Goal: Task Accomplishment & Management: Use online tool/utility

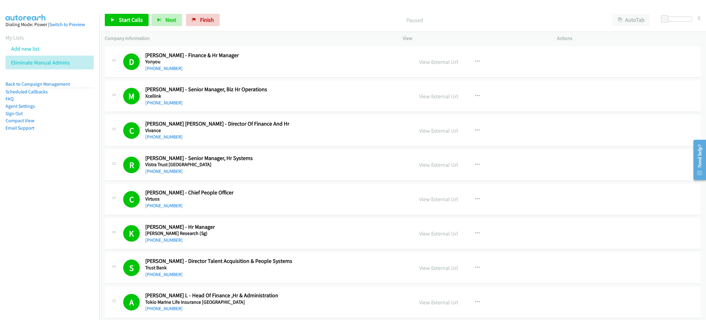
scroll to position [322, 0]
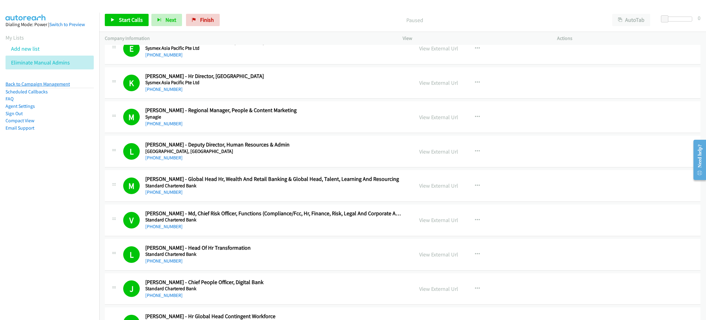
click at [59, 85] on link "Back to Campaign Management" at bounding box center [38, 84] width 64 height 6
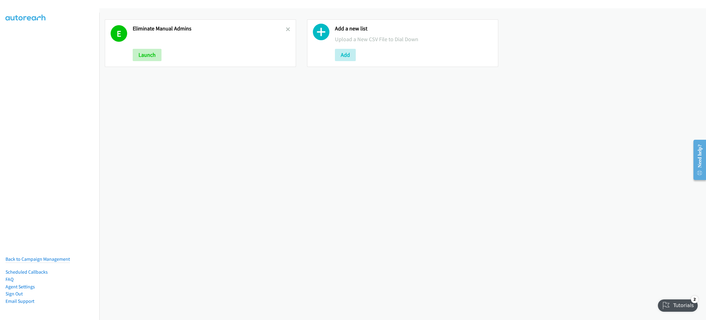
click at [287, 26] on link at bounding box center [288, 29] width 4 height 7
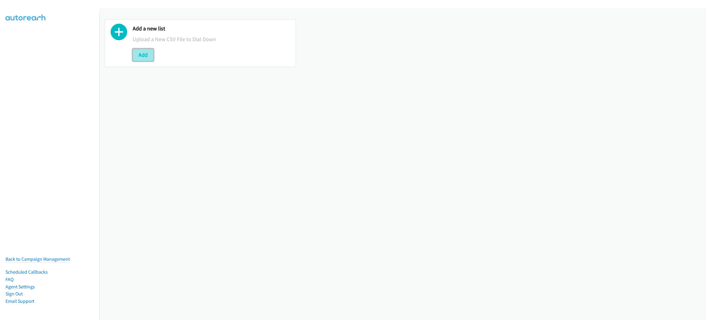
click at [145, 56] on button "Add" at bounding box center [143, 55] width 21 height 12
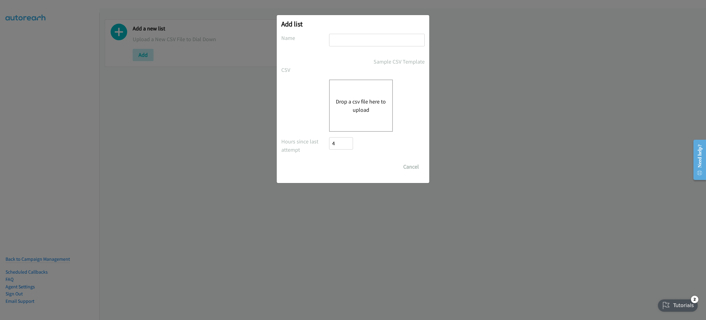
click at [358, 91] on div "Drop a csv file here to upload" at bounding box center [361, 105] width 64 height 52
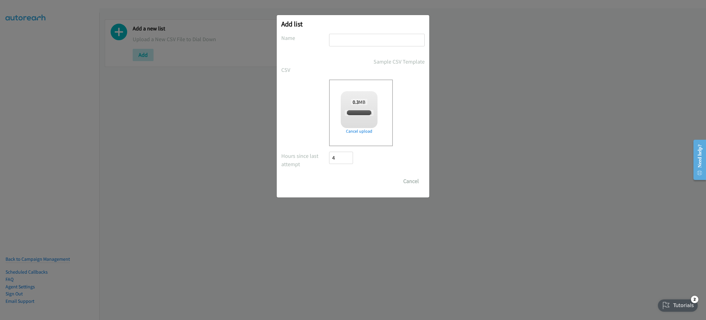
click at [358, 40] on input "text" at bounding box center [377, 40] width 96 height 13
checkbox input "true"
click at [402, 43] on input "NEW RELEASED EQUIPME" at bounding box center [377, 40] width 96 height 13
type input "NEW RELEASED EQUIPMENT"
click at [356, 172] on form "No phone fields were returned for that Report or List View Please upload a csv …" at bounding box center [353, 110] width 144 height 153
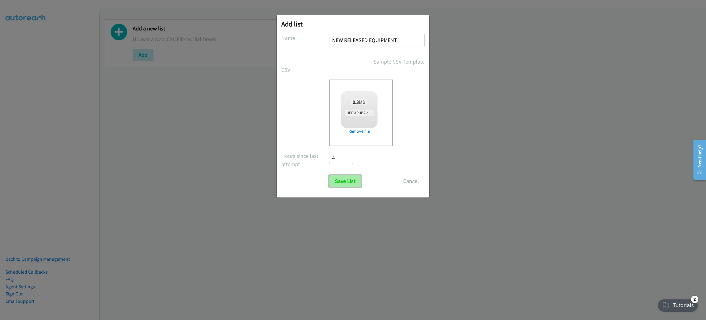
click at [352, 180] on input "Save List" at bounding box center [345, 181] width 32 height 12
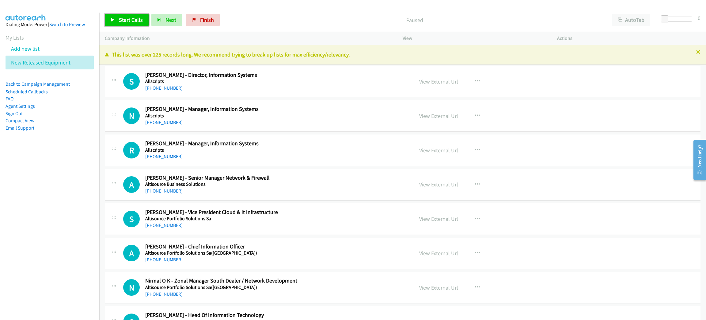
click at [119, 23] on span "Start Calls" at bounding box center [131, 19] width 24 height 7
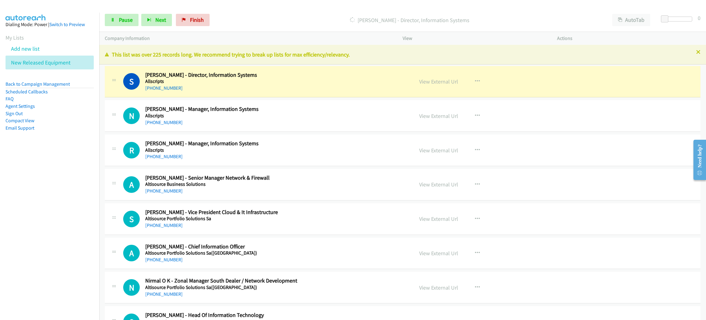
click at [65, 195] on nav "Dialing Mode: Power | Switch to Preview My Lists Add new list New Released Equi…" at bounding box center [50, 173] width 100 height 320
click at [127, 21] on span "Pause" at bounding box center [126, 19] width 14 height 7
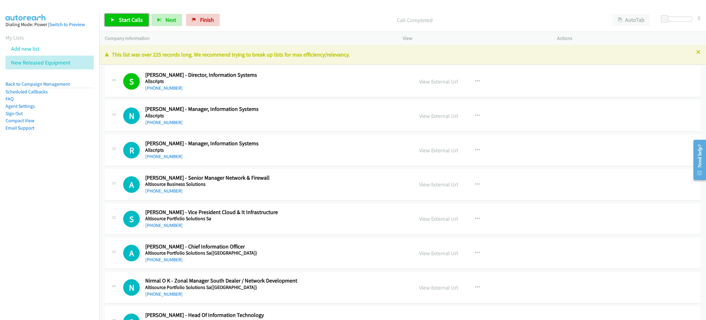
click at [119, 21] on span "Start Calls" at bounding box center [131, 19] width 24 height 7
click at [71, 197] on nav "Dialing Mode: Power | Switch to Preview My Lists Add new list New Released Equi…" at bounding box center [50, 173] width 100 height 320
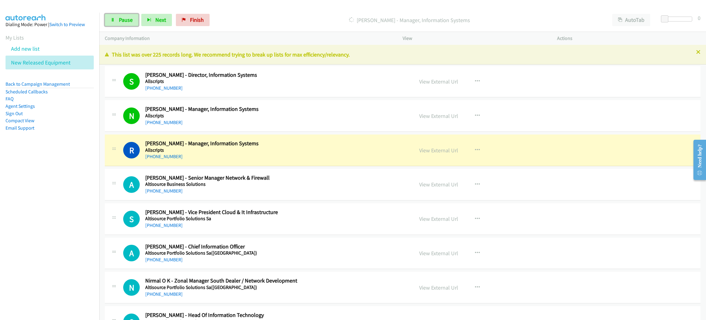
click at [117, 18] on link "Pause" at bounding box center [122, 20] width 34 height 12
click at [436, 152] on link "View External Url" at bounding box center [438, 150] width 39 height 7
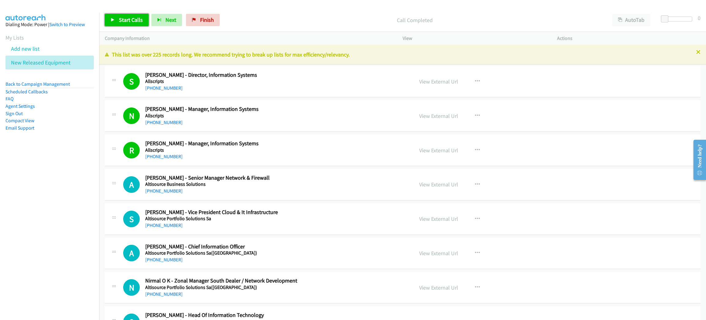
click at [128, 16] on span "Start Calls" at bounding box center [131, 19] width 24 height 7
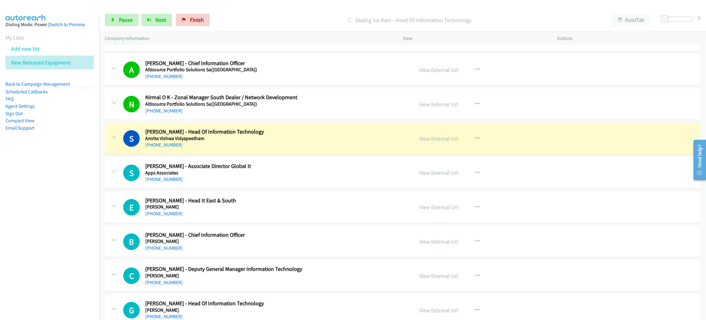
scroll to position [184, 0]
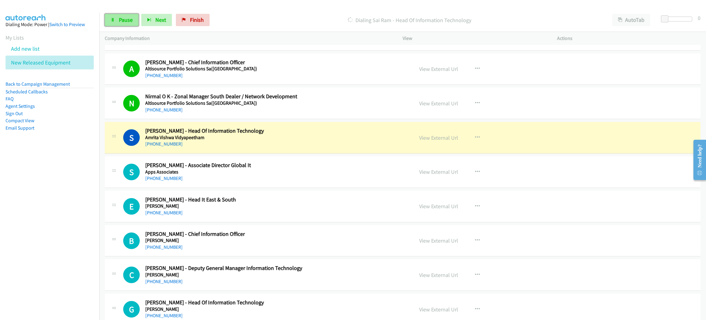
click at [112, 20] on icon at bounding box center [113, 20] width 4 height 4
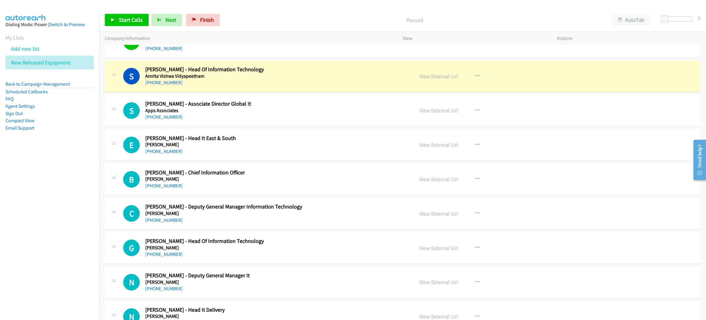
scroll to position [230, 0]
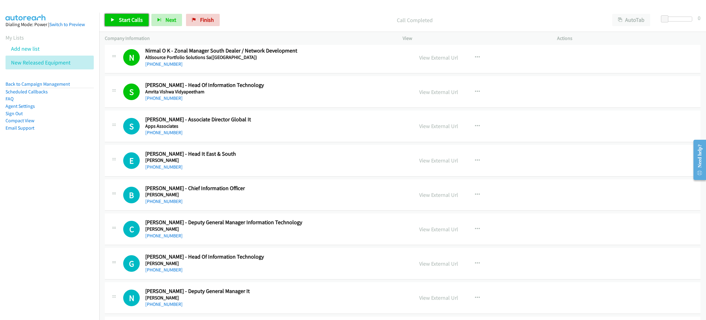
click at [132, 20] on span "Start Calls" at bounding box center [131, 19] width 24 height 7
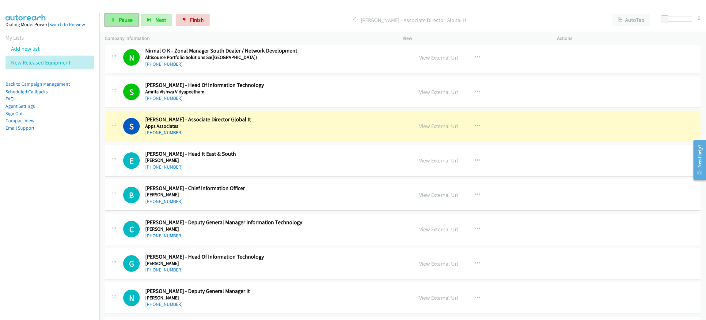
click at [127, 17] on span "Pause" at bounding box center [126, 19] width 14 height 7
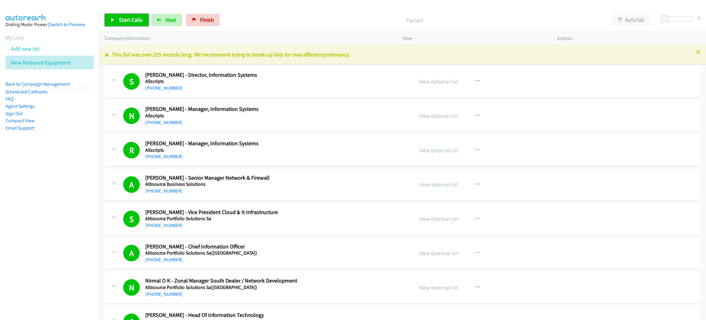
click at [124, 23] on link "Start Calls" at bounding box center [127, 20] width 44 height 12
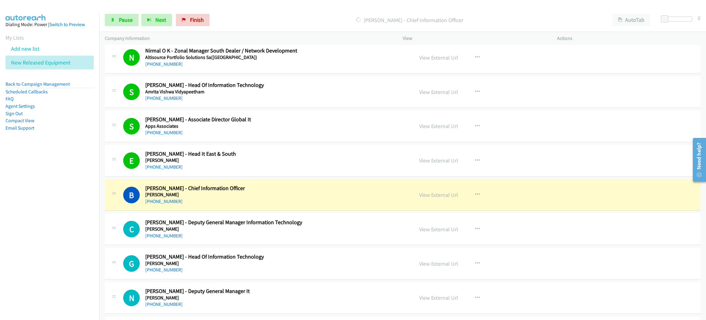
scroll to position [276, 0]
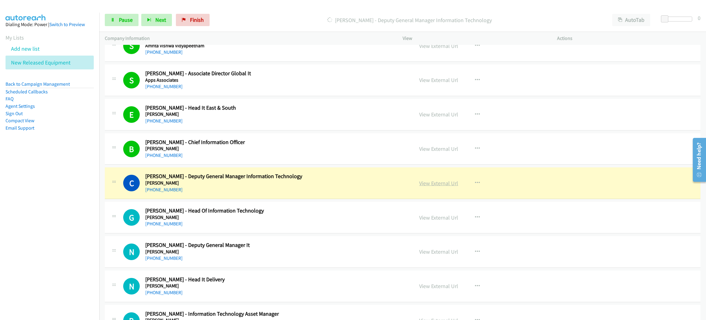
click at [441, 183] on link "View External Url" at bounding box center [438, 182] width 39 height 7
click at [117, 20] on link "Pause" at bounding box center [122, 20] width 34 height 12
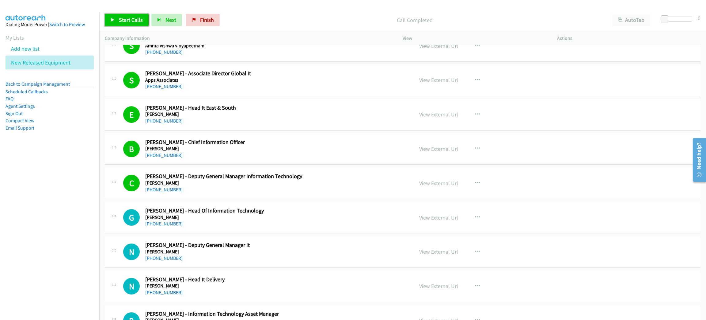
click at [139, 18] on span "Start Calls" at bounding box center [131, 19] width 24 height 7
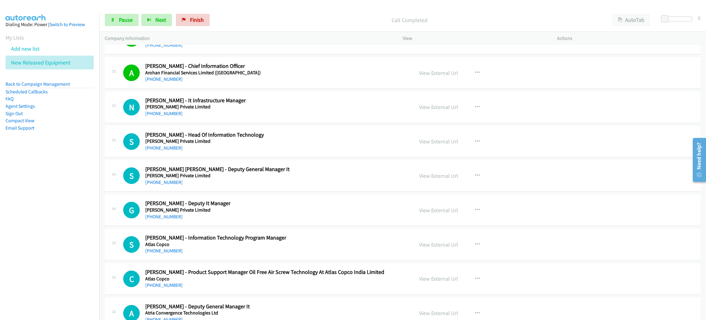
scroll to position [644, 0]
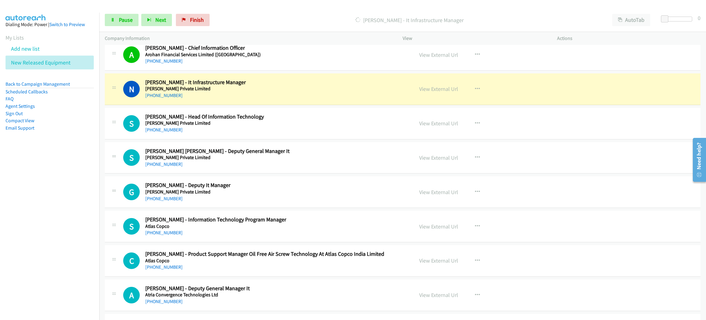
click at [241, 88] on h5 "Ashirvad Pipes Private Limited" at bounding box center [275, 89] width 260 height 6
click at [121, 23] on span "Pause" at bounding box center [126, 19] width 14 height 7
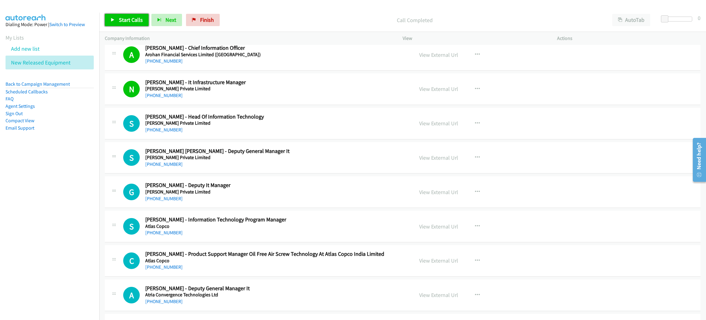
click at [128, 21] on span "Start Calls" at bounding box center [131, 19] width 24 height 7
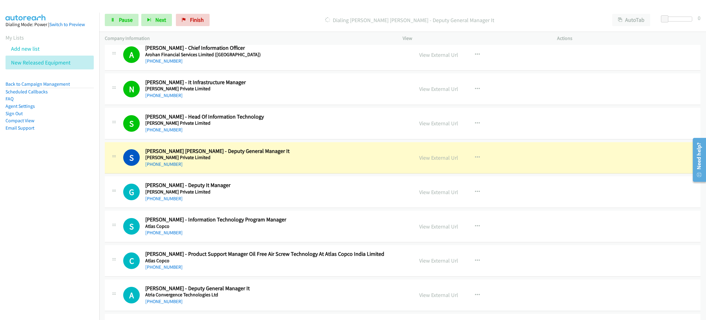
click at [239, 168] on div "+91 84697 51797" at bounding box center [275, 163] width 260 height 7
click at [130, 21] on span "Pause" at bounding box center [126, 19] width 14 height 7
click at [440, 156] on link "View External Url" at bounding box center [438, 157] width 39 height 7
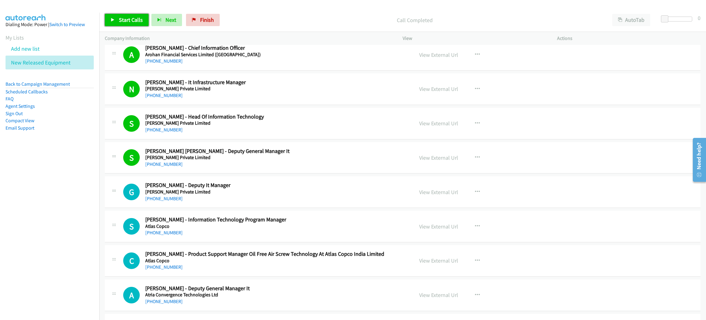
click at [140, 20] on span "Start Calls" at bounding box center [131, 19] width 24 height 7
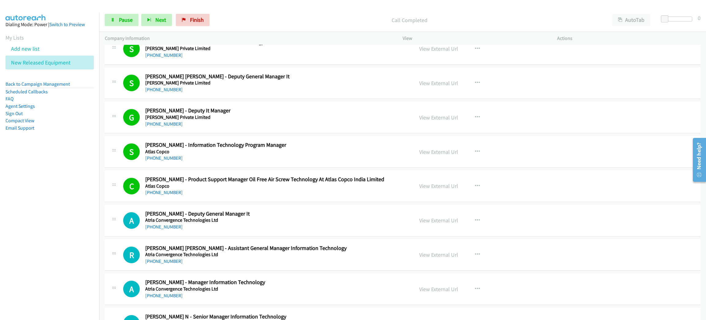
scroll to position [736, 0]
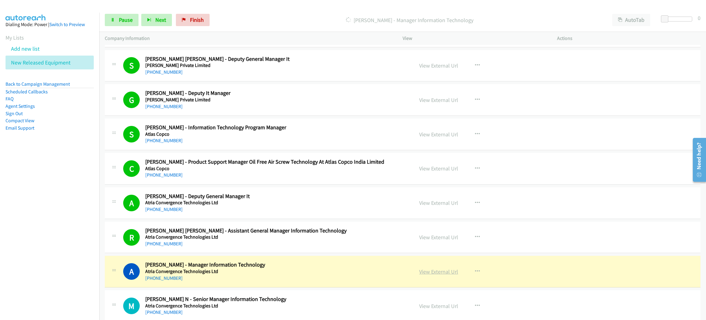
click at [442, 272] on link "View External Url" at bounding box center [438, 271] width 39 height 7
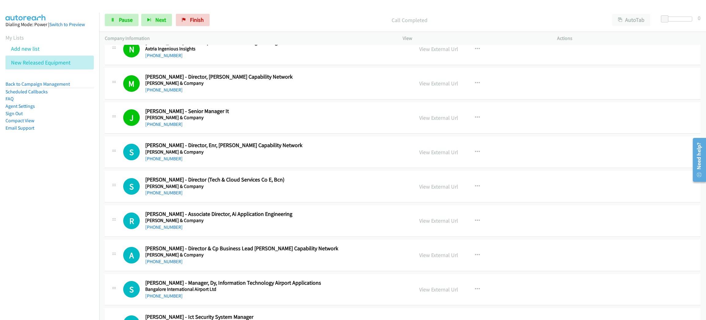
scroll to position [1656, 0]
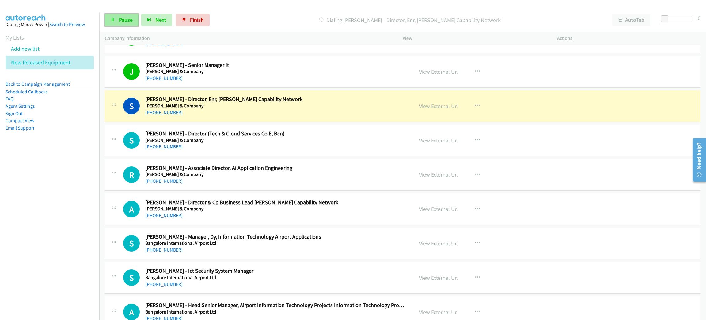
click at [129, 21] on span "Pause" at bounding box center [126, 19] width 14 height 7
click at [215, 116] on div "+91 99539 78220" at bounding box center [275, 112] width 260 height 7
click at [442, 108] on link "View External Url" at bounding box center [438, 105] width 39 height 7
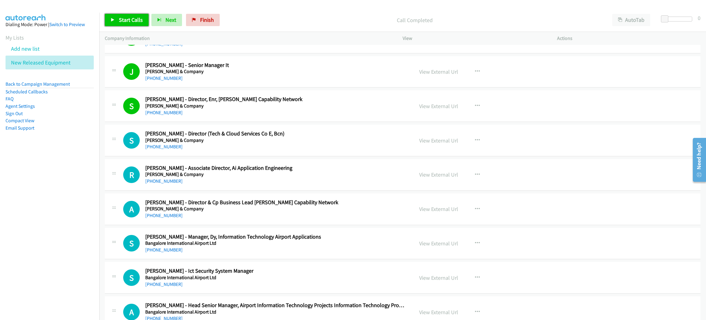
click at [128, 21] on span "Start Calls" at bounding box center [131, 19] width 24 height 7
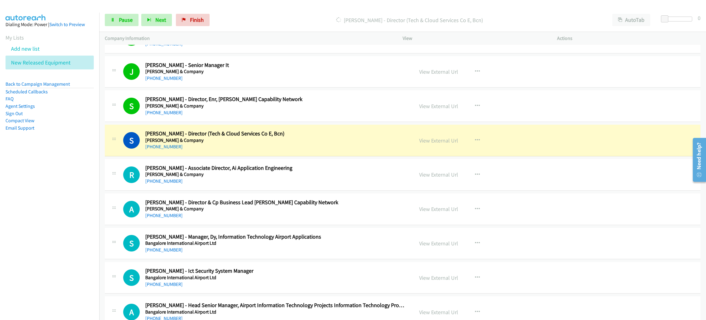
click at [207, 143] on h5 "Bain & Company" at bounding box center [275, 140] width 260 height 6
click at [125, 21] on span "Pause" at bounding box center [126, 19] width 14 height 7
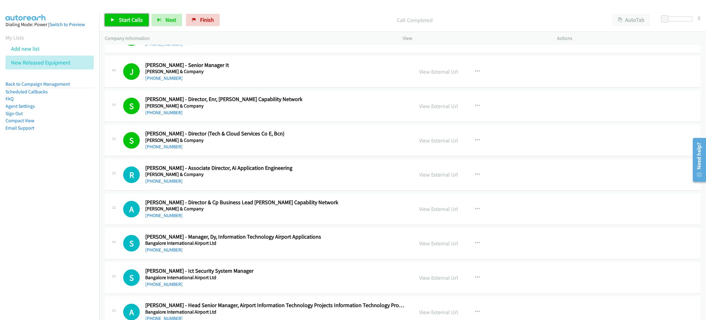
click at [124, 17] on span "Start Calls" at bounding box center [131, 19] width 24 height 7
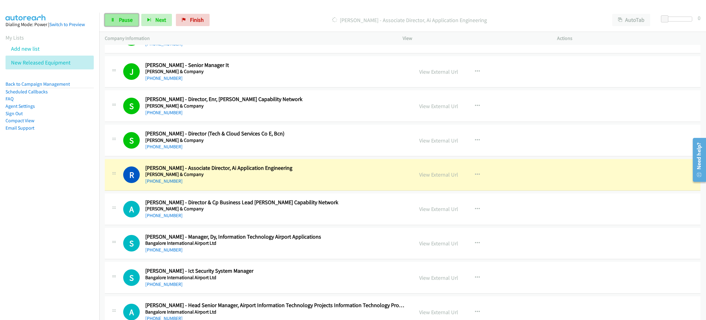
click at [124, 17] on span "Pause" at bounding box center [126, 19] width 14 height 7
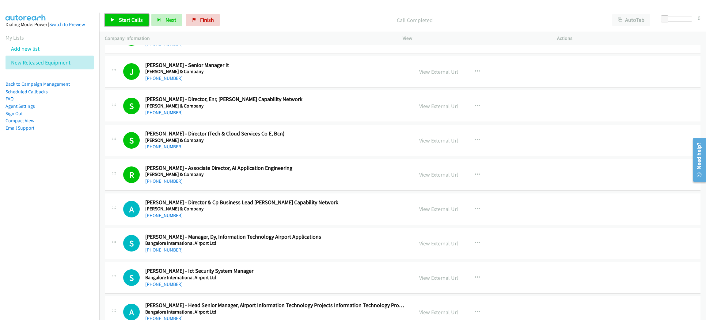
click at [132, 17] on span "Start Calls" at bounding box center [131, 19] width 24 height 7
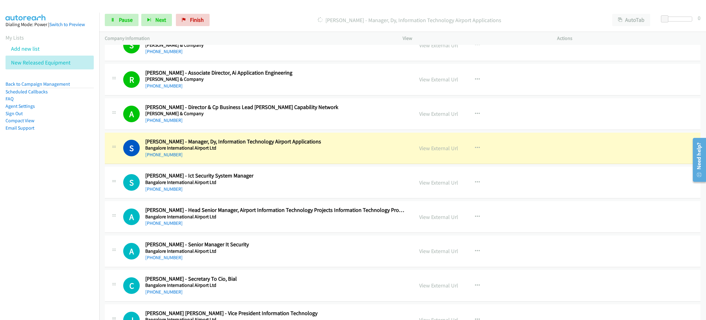
scroll to position [1793, 0]
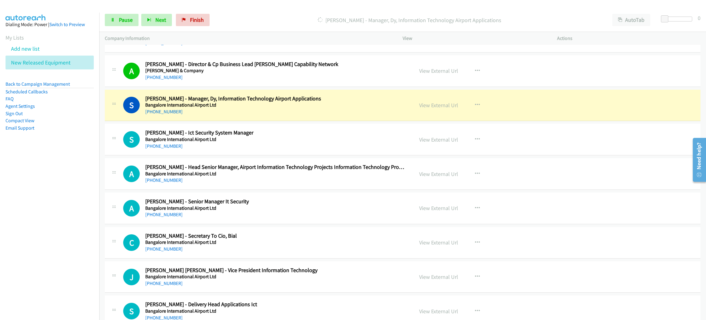
drag, startPoint x: 227, startPoint y: 110, endPoint x: 197, endPoint y: 90, distance: 36.1
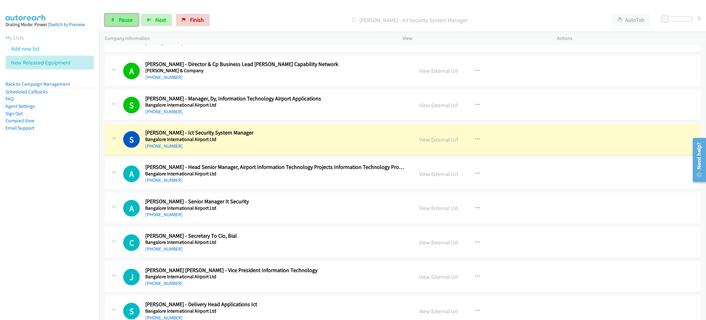
click at [116, 18] on link "Pause" at bounding box center [122, 20] width 34 height 12
click at [442, 143] on link "View External Url" at bounding box center [438, 139] width 39 height 7
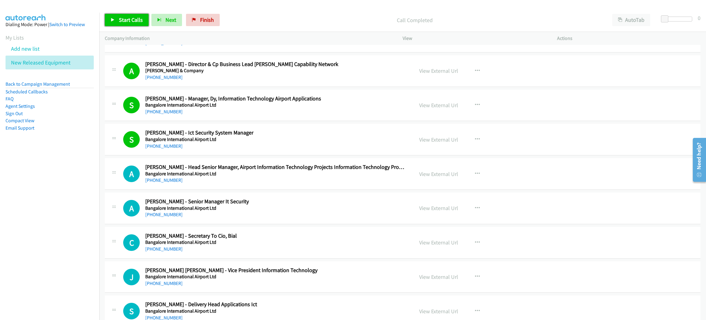
click at [137, 19] on span "Start Calls" at bounding box center [131, 19] width 24 height 7
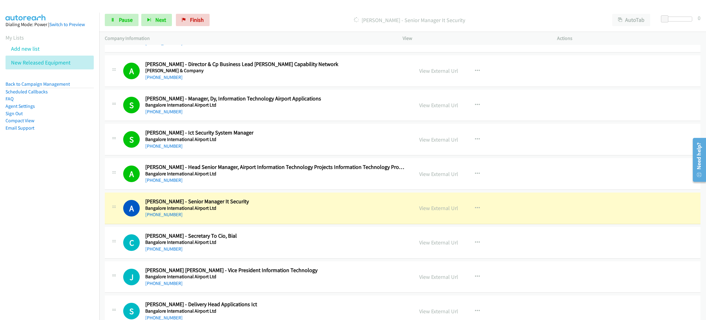
click at [248, 216] on div "+91 95388 82881" at bounding box center [275, 214] width 260 height 7
click at [122, 21] on span "Pause" at bounding box center [126, 19] width 14 height 7
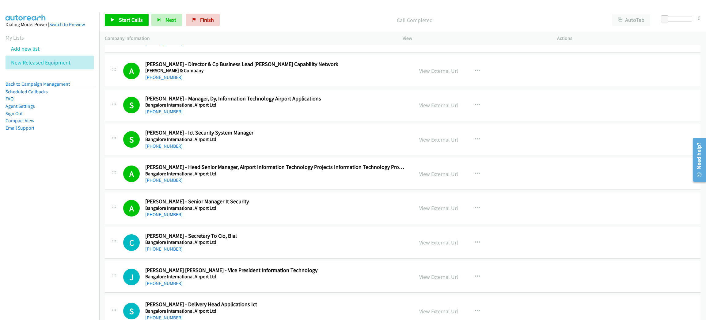
click at [509, 209] on div "View External Url View External Url Schedule/Manage Callback Start Calls Here R…" at bounding box center [494, 208] width 160 height 20
click at [442, 210] on link "View External Url" at bounding box center [438, 207] width 39 height 7
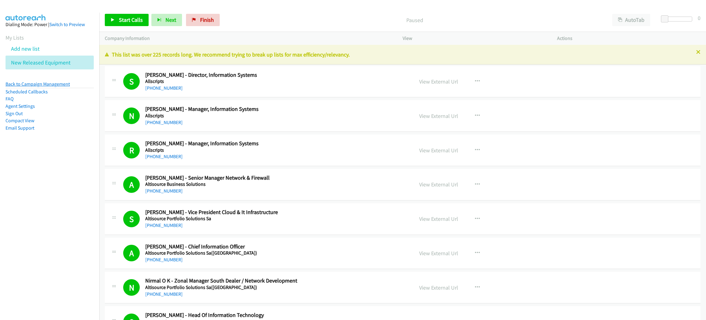
click at [59, 86] on link "Back to Campaign Management" at bounding box center [38, 84] width 64 height 6
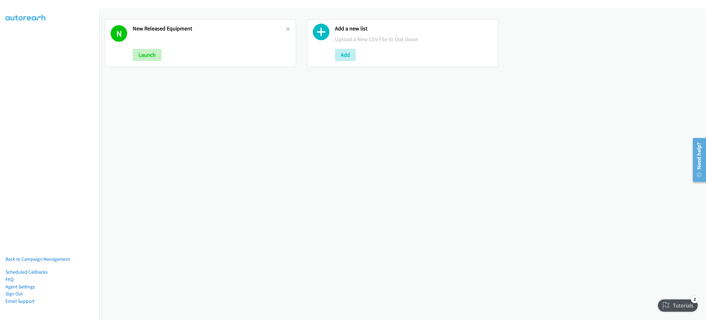
click at [169, 130] on div "N New Released Equipment Launch Add a new list Upload a New CSV File to Dial Do…" at bounding box center [402, 163] width 607 height 311
click at [56, 256] on link "Back to Campaign Management" at bounding box center [38, 259] width 64 height 6
click at [165, 117] on div "N New Released Equipment Launch Add a new list Upload a New CSV File to Dial Do…" at bounding box center [402, 163] width 607 height 311
click at [48, 256] on link "Back to Campaign Management" at bounding box center [38, 259] width 64 height 6
click at [346, 53] on button "Add" at bounding box center [345, 55] width 21 height 12
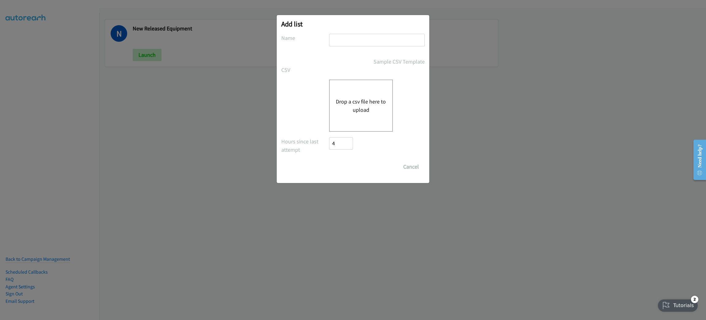
click at [360, 107] on button "Drop a csv file here to upload" at bounding box center [361, 105] width 50 height 17
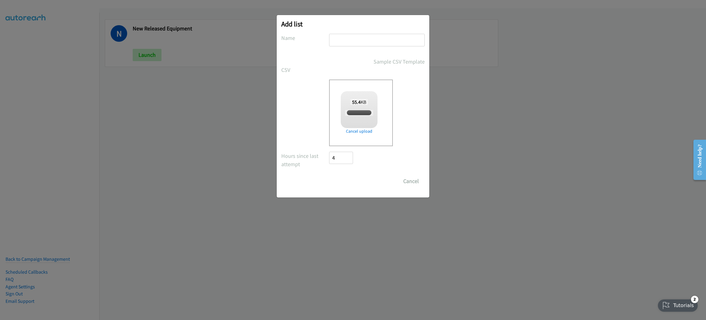
checkbox input "true"
click at [353, 42] on input "text" at bounding box center [377, 40] width 96 height 13
type input "HP SMB SG"
click at [329, 175] on input "Save List" at bounding box center [345, 181] width 32 height 12
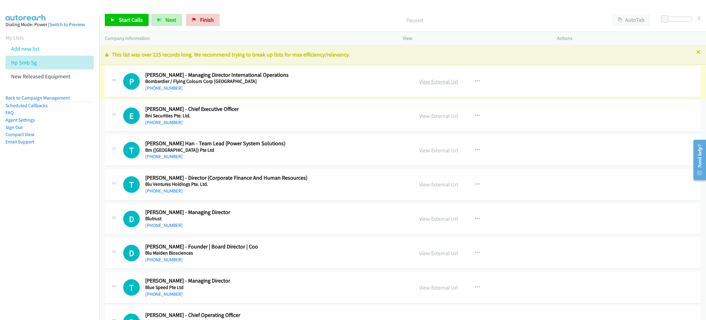
click at [430, 82] on link "View External Url" at bounding box center [438, 81] width 39 height 7
drag, startPoint x: 126, startPoint y: 20, endPoint x: 140, endPoint y: 17, distance: 14.8
click at [126, 19] on span "Start Calls" at bounding box center [131, 19] width 24 height 7
click at [130, 20] on span "Start Calls" at bounding box center [131, 19] width 24 height 7
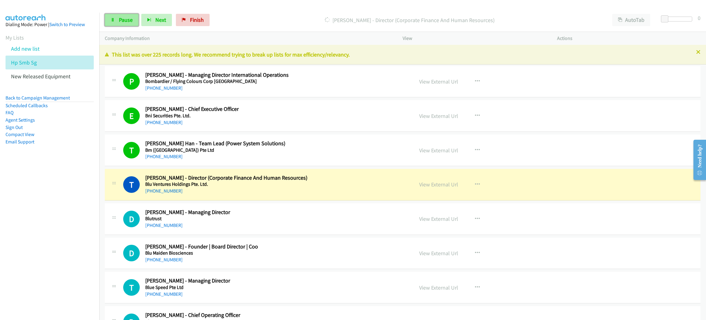
click at [117, 16] on link "Pause" at bounding box center [122, 20] width 34 height 12
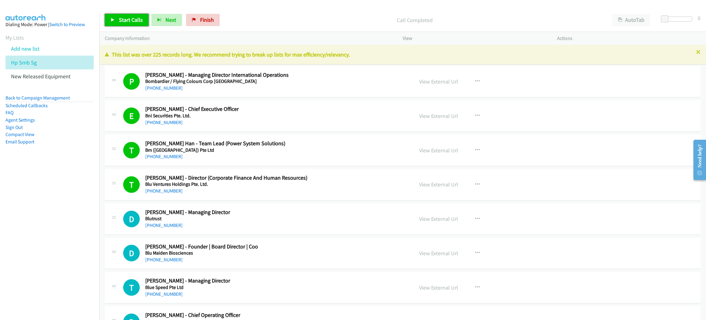
click at [126, 21] on span "Start Calls" at bounding box center [131, 19] width 24 height 7
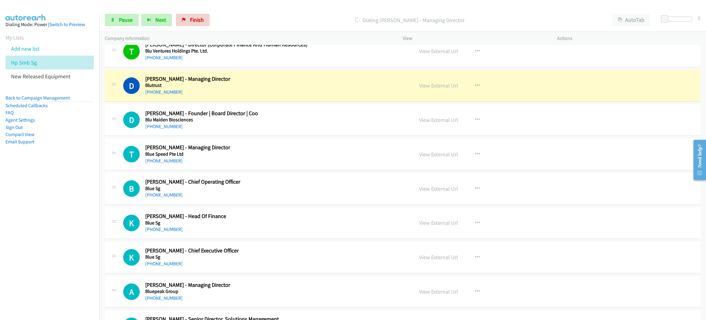
scroll to position [138, 0]
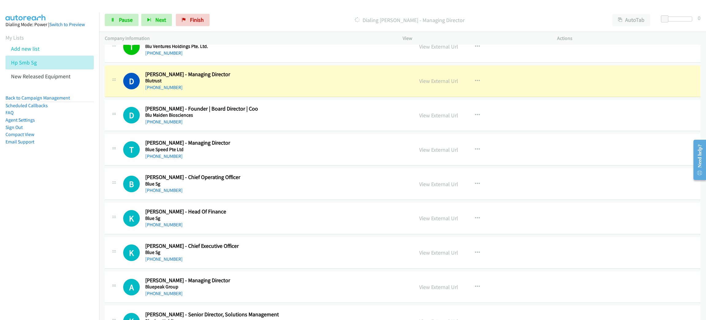
drag, startPoint x: 182, startPoint y: 85, endPoint x: 227, endPoint y: 84, distance: 44.5
click at [182, 85] on div "[PHONE_NUMBER]" at bounding box center [253, 87] width 217 height 7
click at [434, 80] on link "View External Url" at bounding box center [438, 80] width 39 height 7
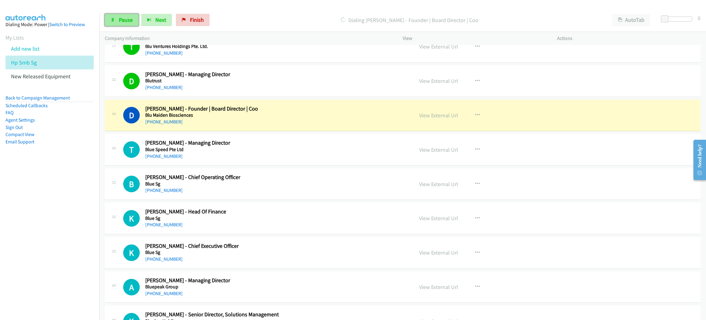
click at [124, 21] on span "Pause" at bounding box center [126, 19] width 14 height 7
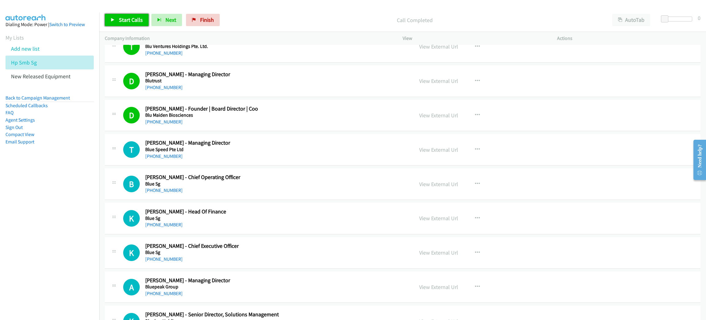
click at [133, 22] on span "Start Calls" at bounding box center [131, 19] width 24 height 7
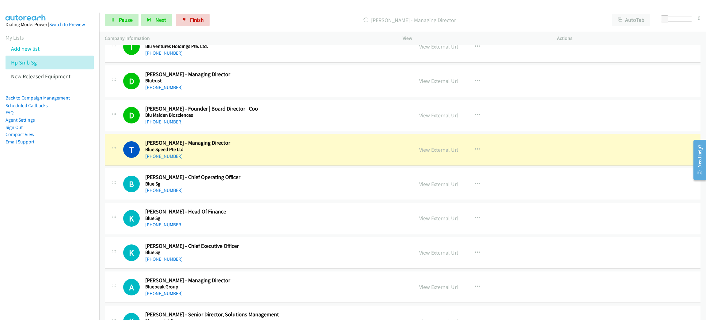
click at [239, 147] on h5 "Blue Speed Pte Ltd" at bounding box center [253, 149] width 217 height 6
click at [446, 150] on link "View External Url" at bounding box center [438, 149] width 39 height 7
click at [125, 15] on link "Pause" at bounding box center [122, 20] width 34 height 12
click at [198, 155] on div "[PHONE_NUMBER]" at bounding box center [253, 155] width 217 height 7
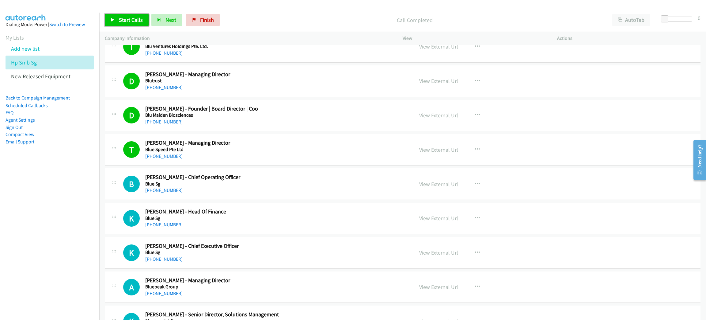
click at [137, 17] on span "Start Calls" at bounding box center [131, 19] width 24 height 7
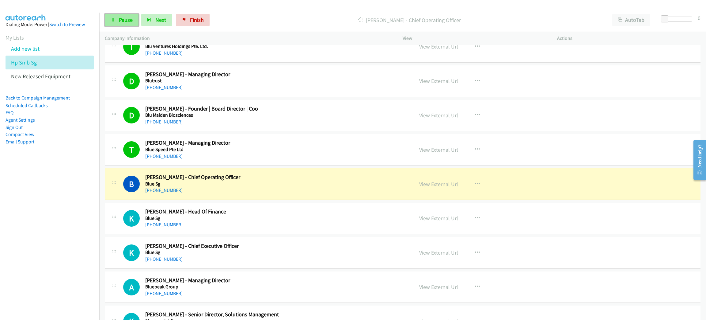
click at [133, 17] on link "Pause" at bounding box center [122, 20] width 34 height 12
click at [177, 187] on div "[PHONE_NUMBER]" at bounding box center [253, 189] width 217 height 7
click at [434, 185] on link "View External Url" at bounding box center [438, 183] width 39 height 7
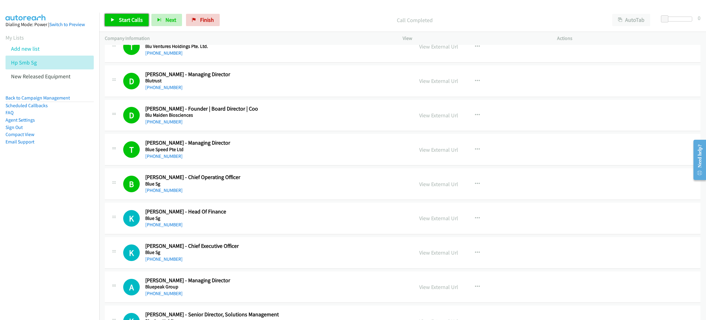
click at [130, 18] on span "Start Calls" at bounding box center [131, 19] width 24 height 7
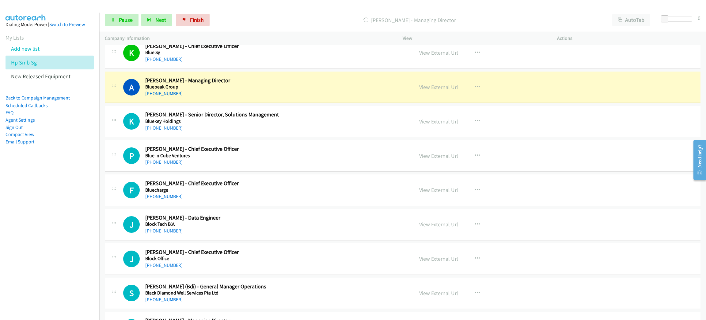
scroll to position [368, 0]
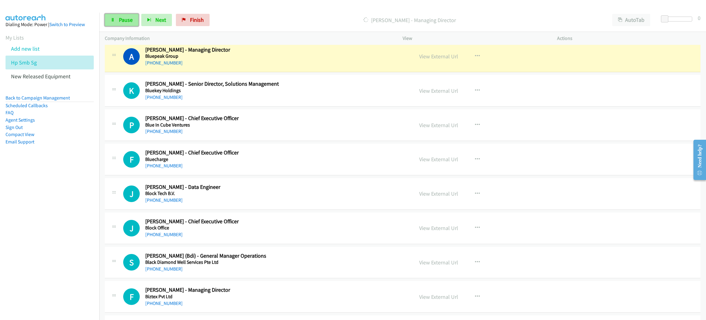
click at [132, 23] on link "Pause" at bounding box center [122, 20] width 34 height 12
click at [419, 57] on link "View External Url" at bounding box center [438, 56] width 39 height 7
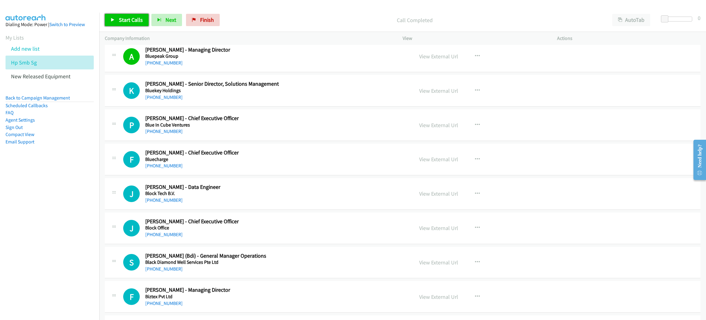
click at [123, 17] on span "Start Calls" at bounding box center [131, 19] width 24 height 7
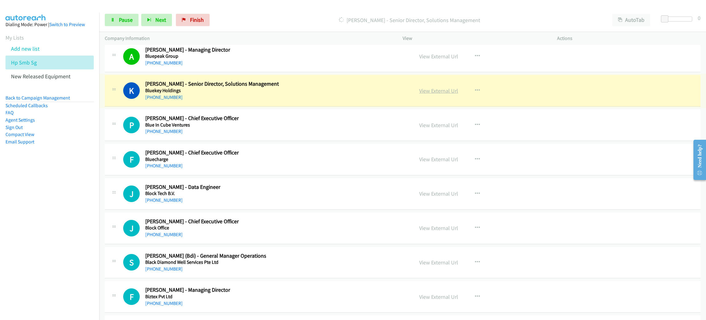
click at [415, 94] on div "View External Url View External Url Schedule/Manage Callback Start Calls Here R…" at bounding box center [494, 90] width 160 height 20
click at [428, 91] on link "View External Url" at bounding box center [438, 90] width 39 height 7
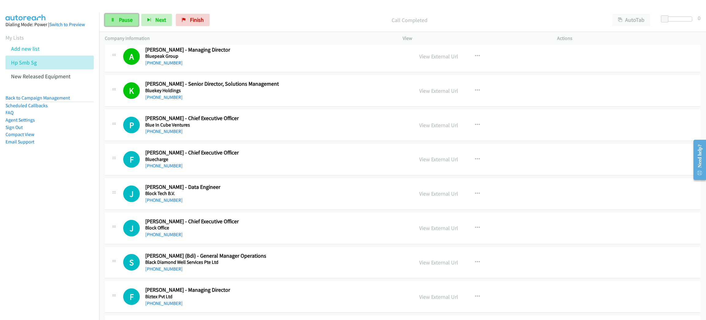
click at [122, 24] on link "Pause" at bounding box center [122, 20] width 34 height 12
click at [127, 19] on span "Start Calls" at bounding box center [131, 19] width 24 height 7
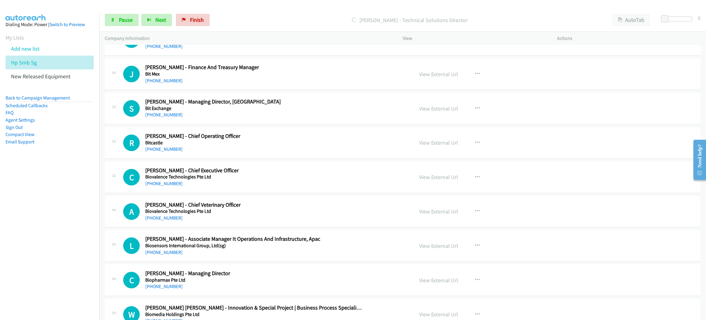
scroll to position [690, 0]
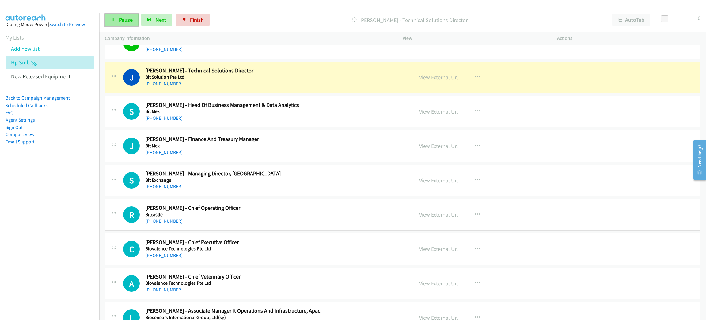
click at [126, 14] on link "Pause" at bounding box center [122, 20] width 34 height 12
click at [442, 80] on link "View External Url" at bounding box center [438, 77] width 39 height 7
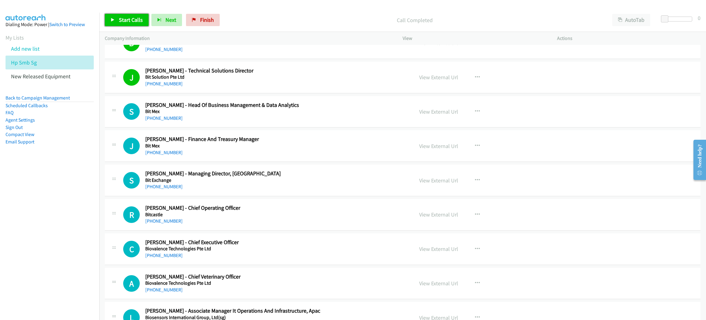
click at [132, 20] on span "Start Calls" at bounding box center [131, 19] width 24 height 7
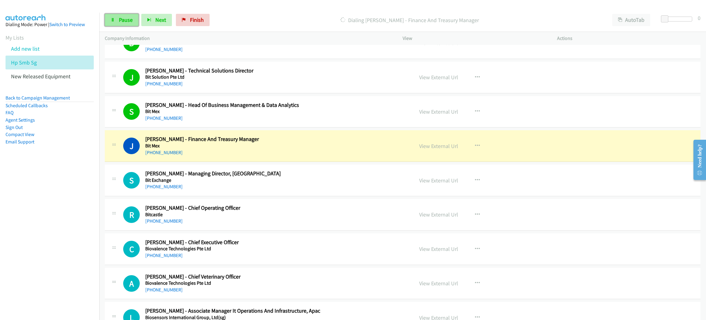
click at [132, 17] on span "Pause" at bounding box center [126, 19] width 14 height 7
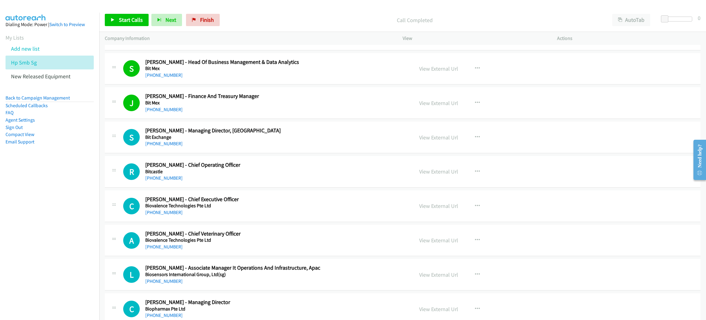
scroll to position [736, 0]
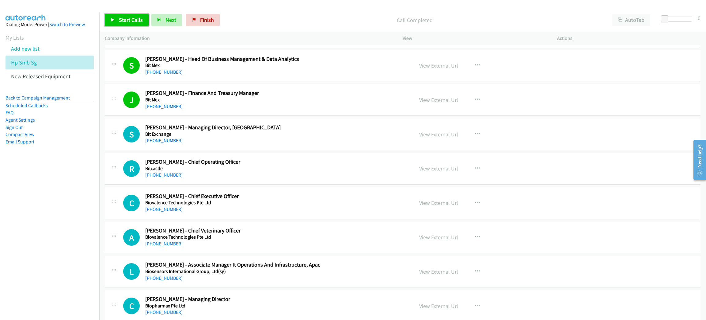
click at [126, 21] on span "Start Calls" at bounding box center [131, 19] width 24 height 7
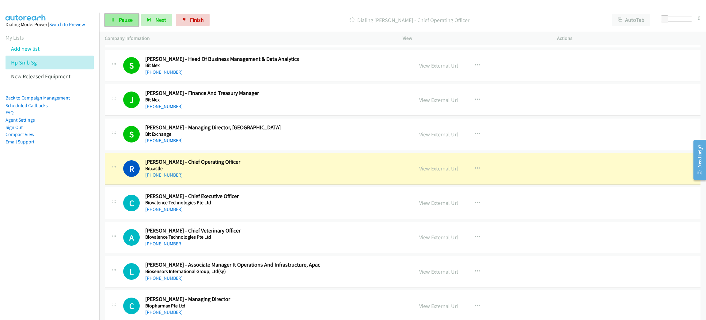
click at [127, 20] on span "Pause" at bounding box center [126, 19] width 14 height 7
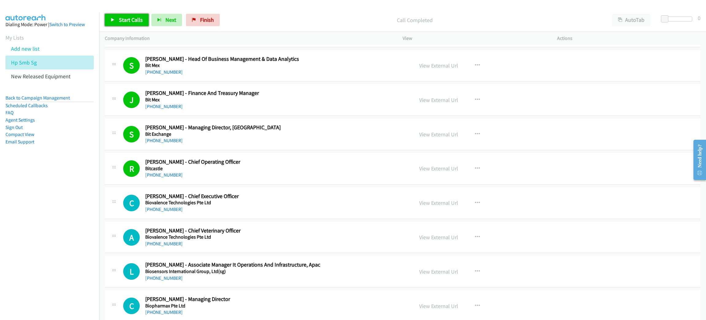
click at [137, 22] on span "Start Calls" at bounding box center [131, 19] width 24 height 7
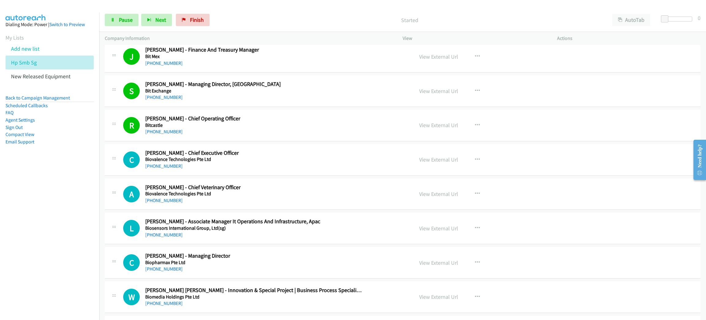
scroll to position [782, 0]
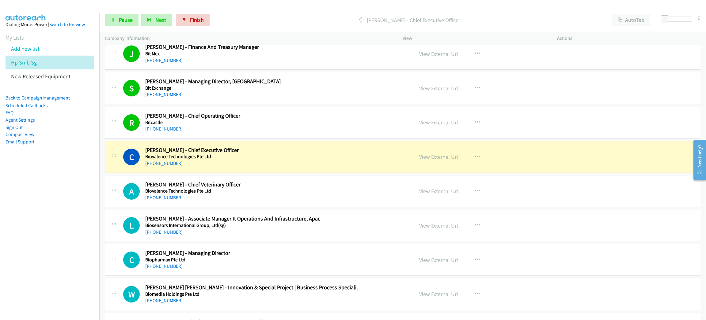
click at [195, 166] on div "[PHONE_NUMBER]" at bounding box center [253, 162] width 217 height 7
click at [443, 158] on link "View External Url" at bounding box center [438, 156] width 39 height 7
click at [121, 17] on span "Pause" at bounding box center [126, 19] width 14 height 7
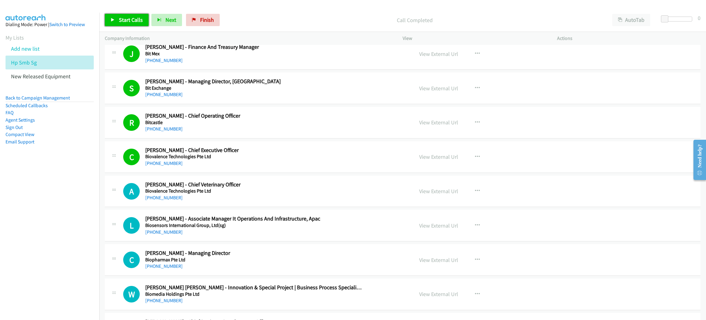
click at [111, 18] on icon at bounding box center [113, 20] width 4 height 4
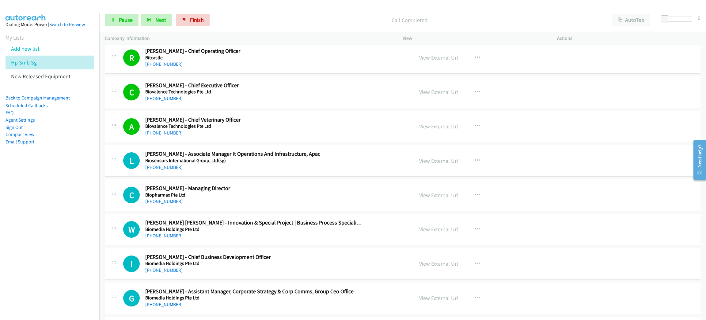
scroll to position [874, 0]
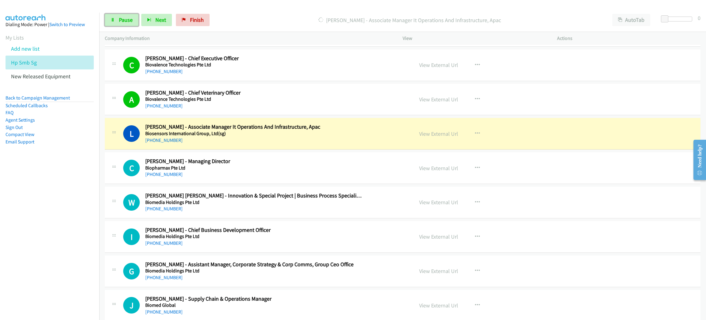
drag, startPoint x: 125, startPoint y: 16, endPoint x: 128, endPoint y: 26, distance: 11.1
click at [125, 16] on link "Pause" at bounding box center [122, 20] width 34 height 12
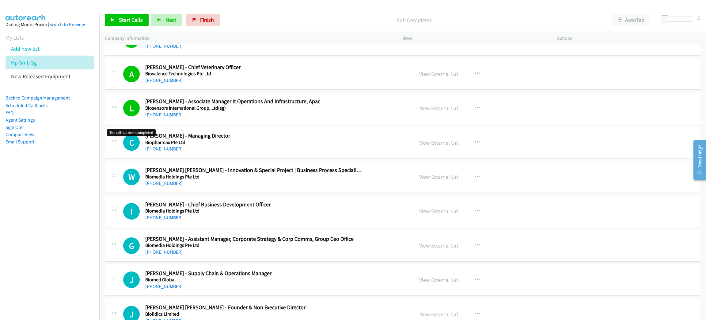
scroll to position [966, 0]
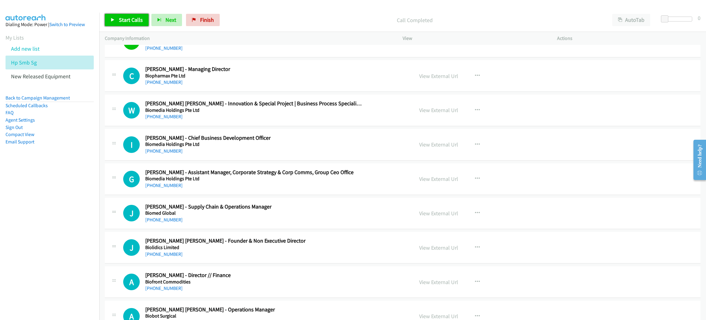
click at [133, 21] on span "Start Calls" at bounding box center [131, 19] width 24 height 7
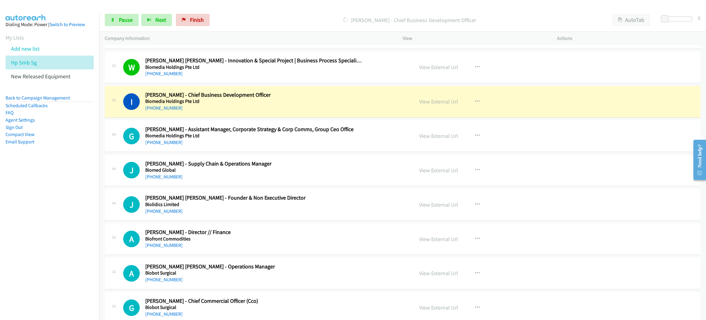
scroll to position [1012, 0]
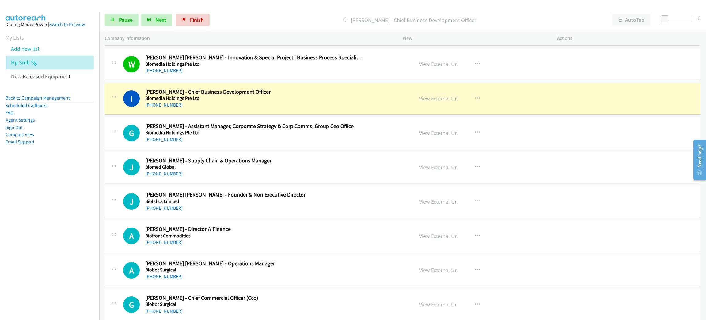
click at [246, 266] on h2 "[PERSON_NAME] [PERSON_NAME] - Operations Manager" at bounding box center [253, 263] width 217 height 7
click at [475, 271] on icon "button" at bounding box center [477, 269] width 5 height 5
click at [444, 307] on link "Start Calls Here" at bounding box center [445, 310] width 82 height 12
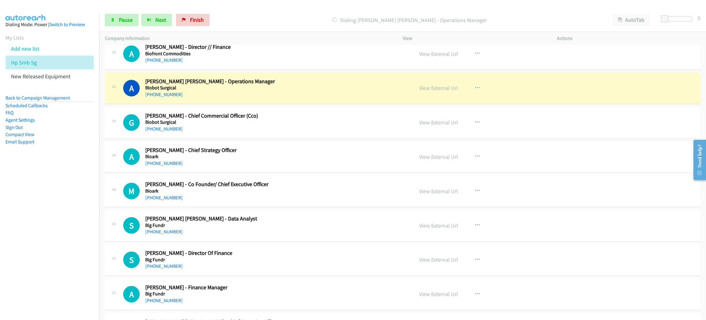
scroll to position [1196, 0]
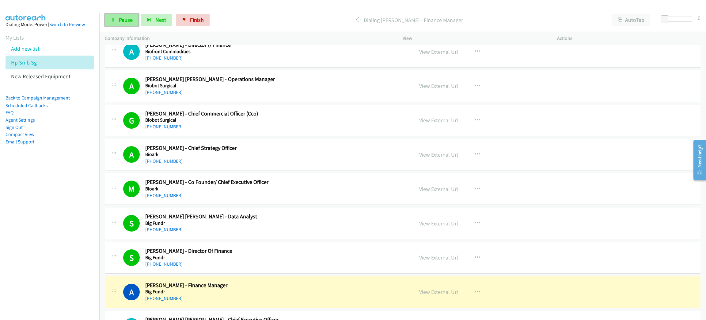
click at [119, 19] on span "Pause" at bounding box center [126, 19] width 14 height 7
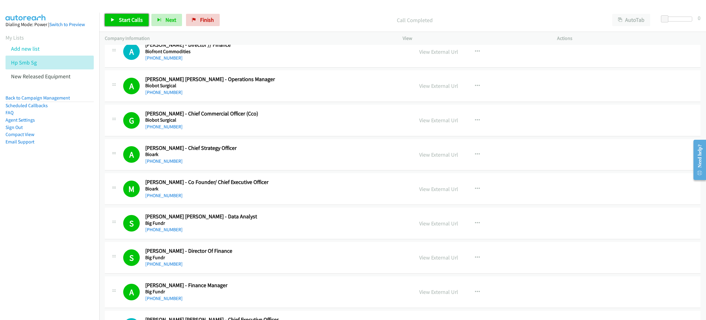
click at [132, 15] on link "Start Calls" at bounding box center [127, 20] width 44 height 12
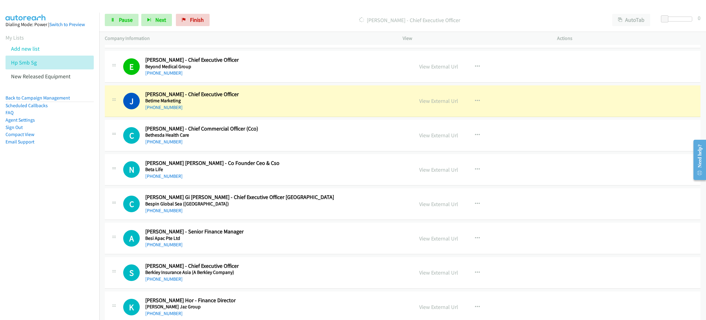
scroll to position [1564, 0]
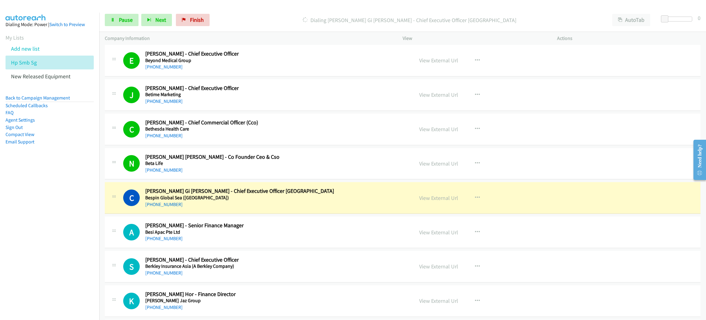
click at [240, 205] on div "[PHONE_NUMBER]" at bounding box center [253, 204] width 217 height 7
click at [432, 200] on link "View External Url" at bounding box center [438, 197] width 39 height 7
click at [123, 21] on span "Pause" at bounding box center [126, 19] width 14 height 7
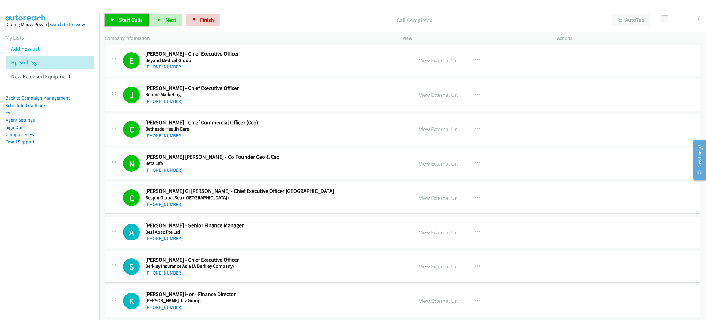
click at [133, 18] on span "Start Calls" at bounding box center [131, 19] width 24 height 7
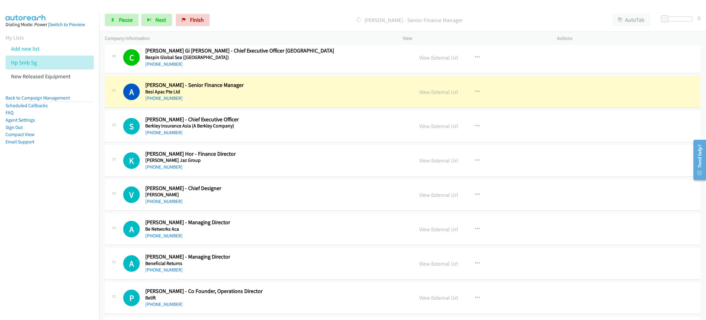
scroll to position [1702, 0]
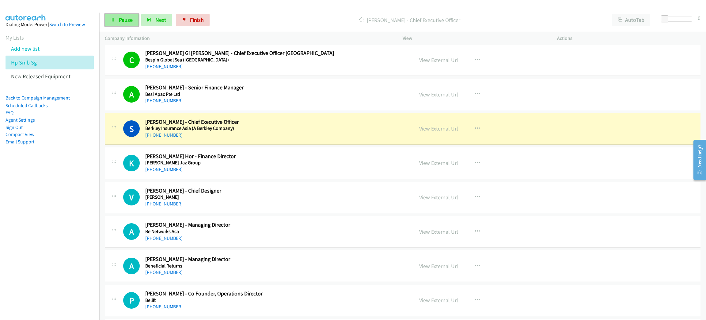
click at [130, 24] on link "Pause" at bounding box center [122, 20] width 34 height 12
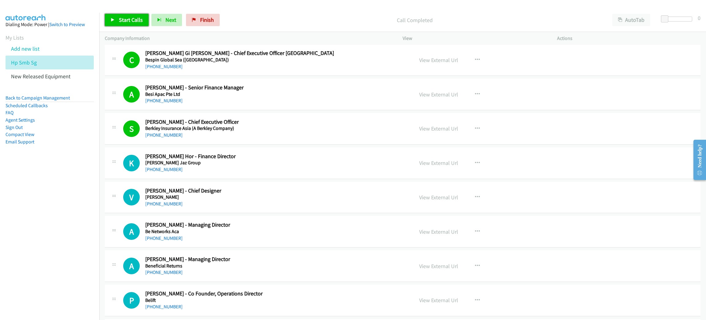
click at [136, 23] on span "Start Calls" at bounding box center [131, 19] width 24 height 7
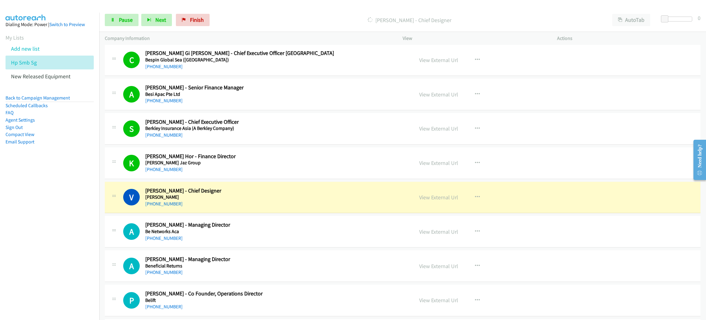
click at [192, 207] on div "[PHONE_NUMBER]" at bounding box center [253, 203] width 217 height 7
click at [433, 201] on link "View External Url" at bounding box center [438, 196] width 39 height 7
click at [128, 16] on link "Pause" at bounding box center [122, 20] width 34 height 12
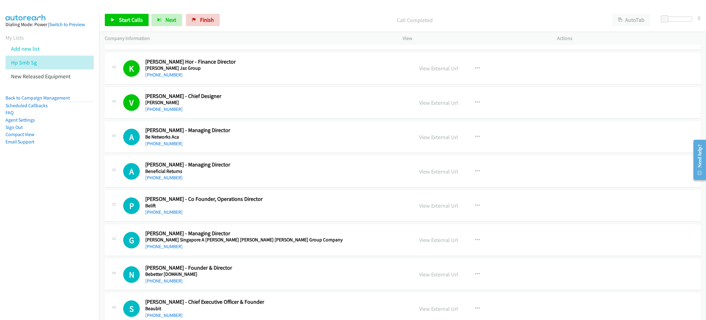
scroll to position [1839, 0]
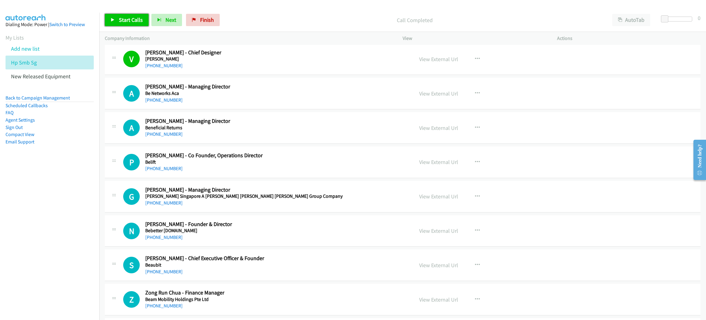
click at [130, 21] on span "Start Calls" at bounding box center [131, 19] width 24 height 7
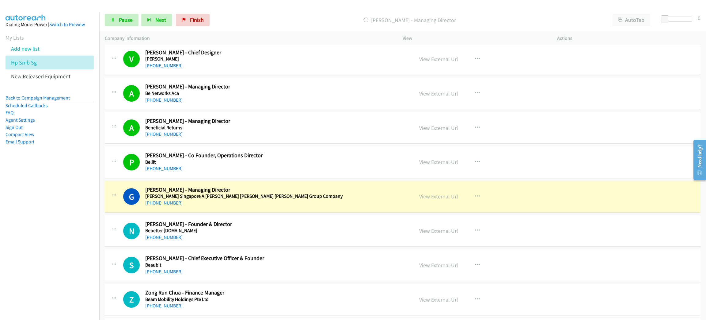
click at [255, 198] on h5 "[PERSON_NAME] Singapore A [PERSON_NAME] [PERSON_NAME] [PERSON_NAME] Group Compa…" at bounding box center [253, 196] width 217 height 6
click at [440, 198] on link "View External Url" at bounding box center [438, 196] width 39 height 7
click at [107, 16] on link "Pause" at bounding box center [122, 20] width 34 height 12
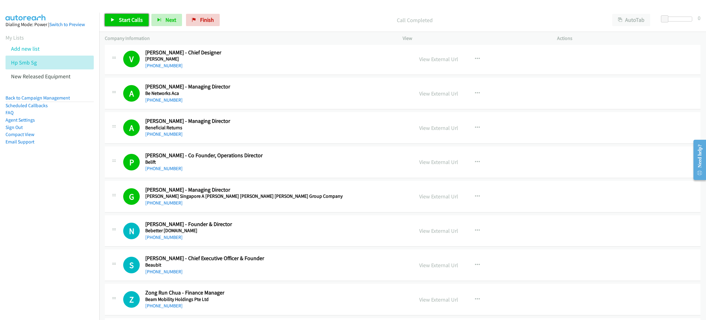
click at [140, 22] on span "Start Calls" at bounding box center [131, 19] width 24 height 7
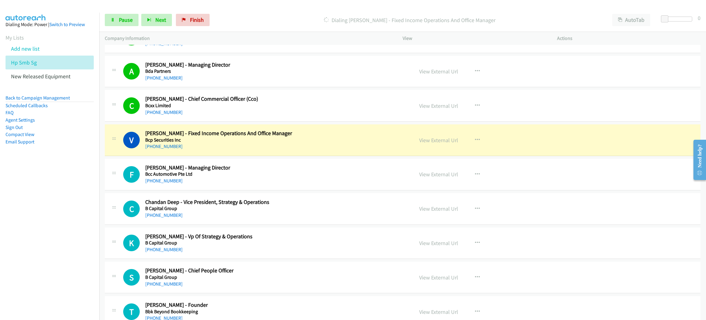
scroll to position [2207, 0]
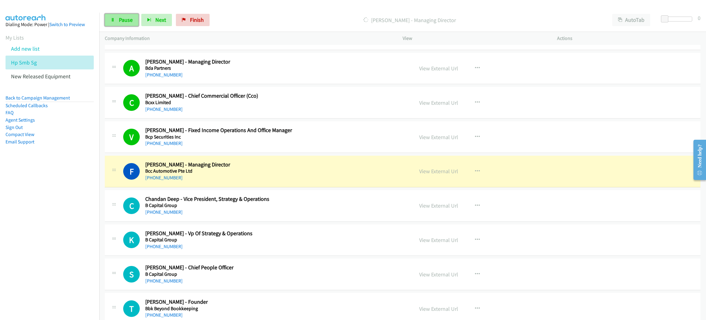
click at [126, 20] on span "Pause" at bounding box center [126, 19] width 14 height 7
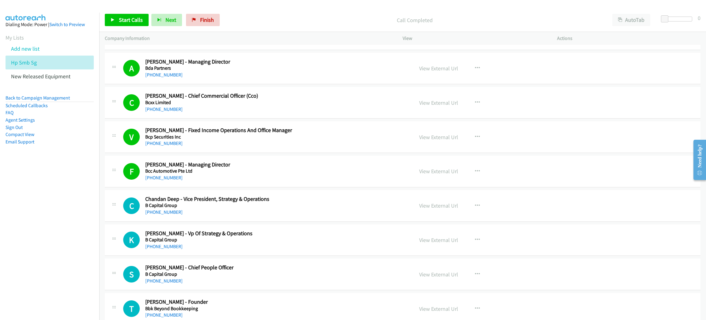
click at [244, 216] on div "[PHONE_NUMBER]" at bounding box center [253, 211] width 217 height 7
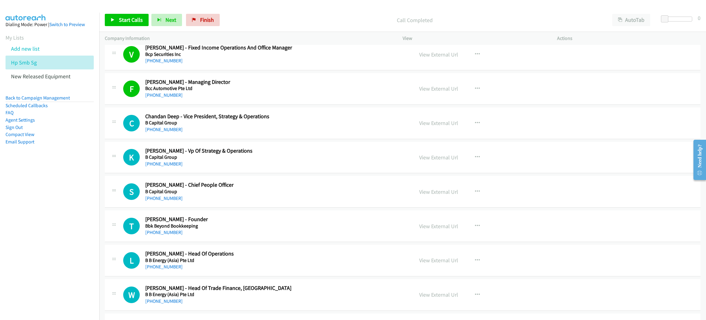
scroll to position [2299, 0]
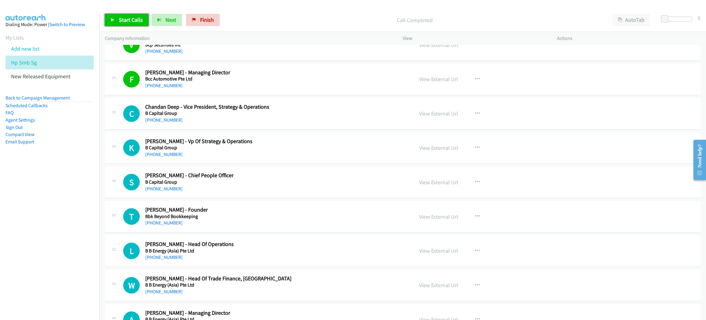
click at [140, 21] on span "Start Calls" at bounding box center [131, 19] width 24 height 7
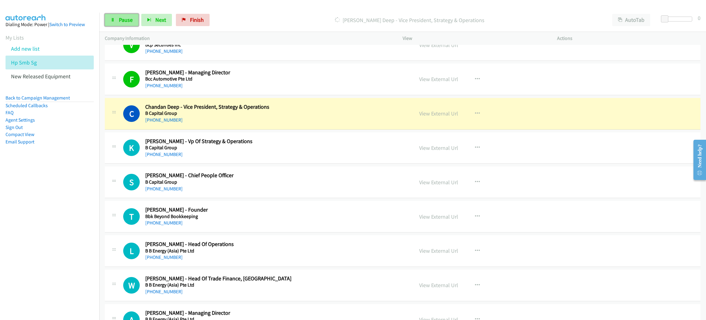
click at [120, 15] on link "Pause" at bounding box center [122, 20] width 34 height 12
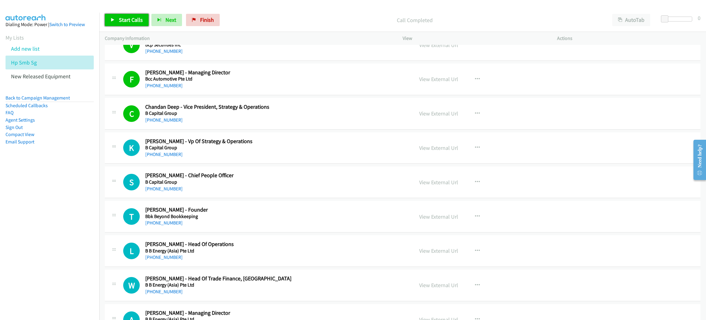
click at [133, 22] on span "Start Calls" at bounding box center [131, 19] width 24 height 7
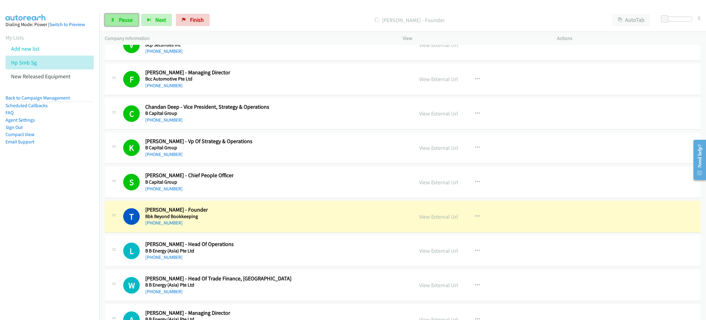
click at [128, 24] on link "Pause" at bounding box center [122, 20] width 34 height 12
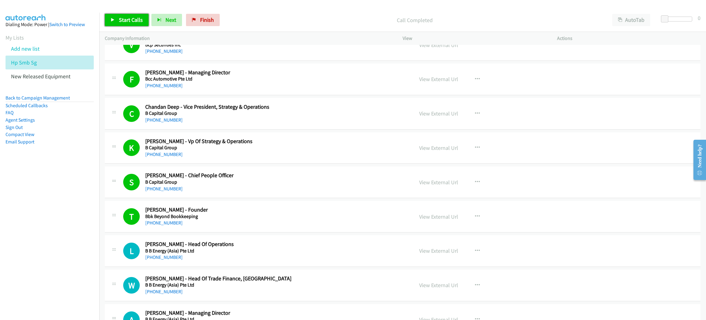
click at [134, 17] on span "Start Calls" at bounding box center [131, 19] width 24 height 7
click at [126, 19] on span "Pause" at bounding box center [126, 19] width 14 height 7
click at [129, 22] on span "Start Calls" at bounding box center [131, 19] width 24 height 7
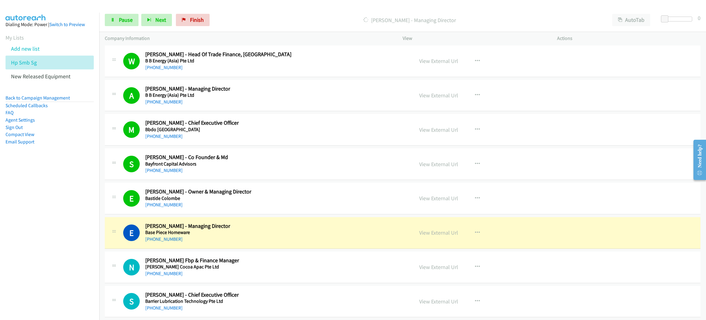
scroll to position [2530, 0]
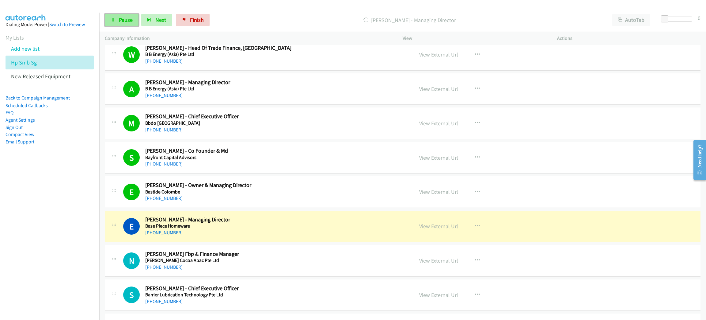
click at [127, 18] on span "Pause" at bounding box center [126, 19] width 14 height 7
click at [427, 229] on link "View External Url" at bounding box center [438, 225] width 39 height 7
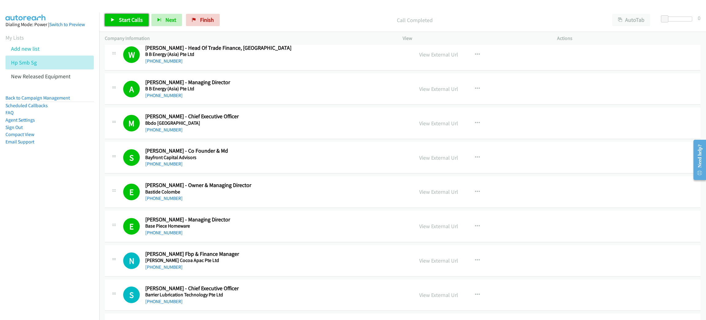
click at [135, 17] on span "Start Calls" at bounding box center [131, 19] width 24 height 7
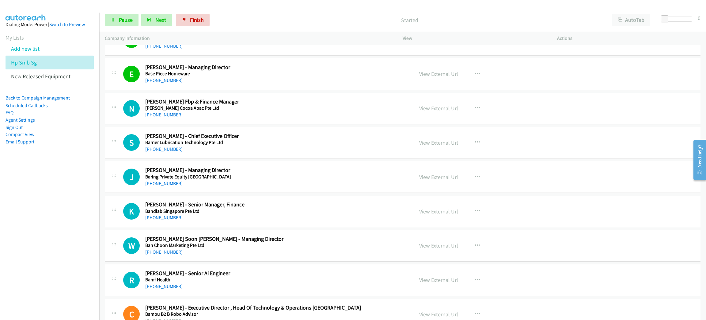
scroll to position [2714, 0]
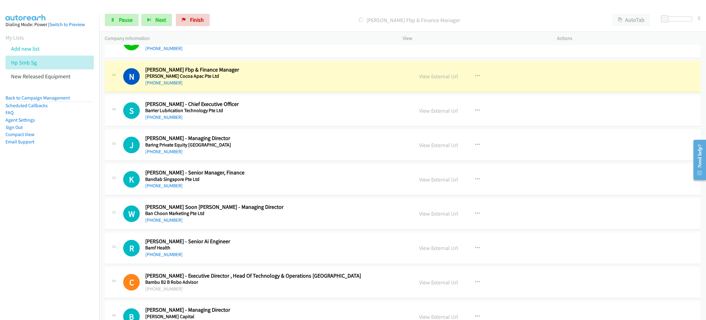
click at [229, 86] on div "[PHONE_NUMBER]" at bounding box center [253, 82] width 217 height 7
click at [432, 80] on link "View External Url" at bounding box center [438, 76] width 39 height 7
click at [127, 19] on span "Pause" at bounding box center [126, 19] width 14 height 7
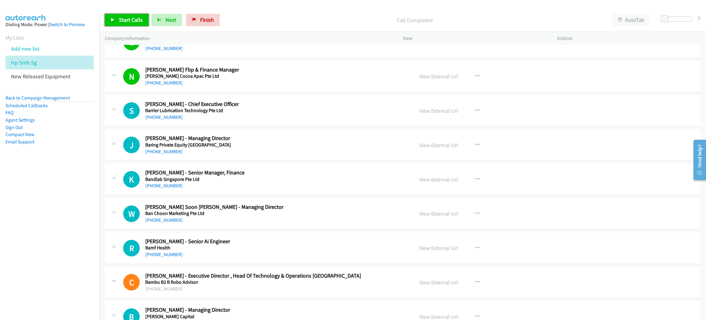
click at [131, 19] on span "Start Calls" at bounding box center [131, 19] width 24 height 7
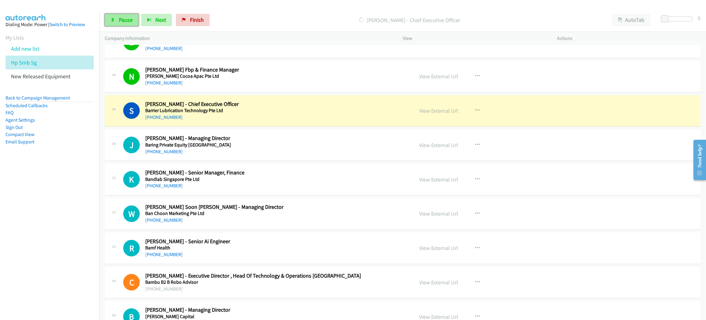
click at [123, 20] on span "Pause" at bounding box center [126, 19] width 14 height 7
click at [444, 114] on link "View External Url" at bounding box center [438, 110] width 39 height 7
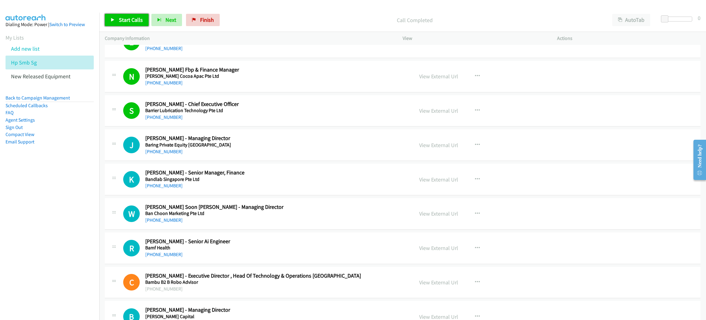
click at [127, 16] on link "Start Calls" at bounding box center [127, 20] width 44 height 12
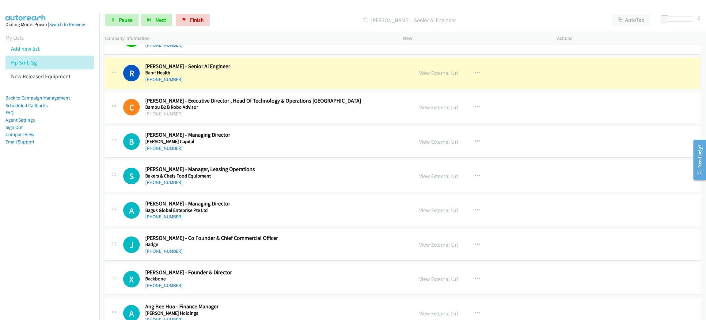
scroll to position [2898, 0]
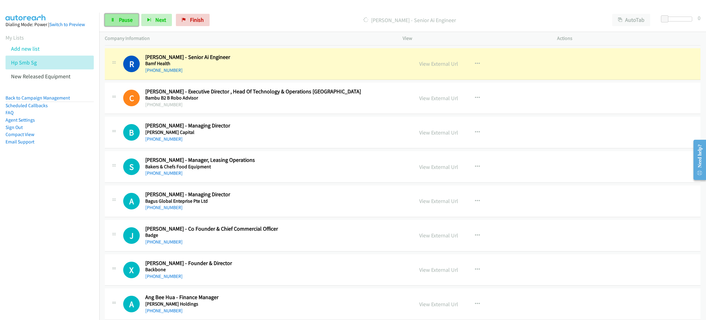
click at [128, 23] on link "Pause" at bounding box center [122, 20] width 34 height 12
click at [442, 67] on link "View External Url" at bounding box center [438, 63] width 39 height 7
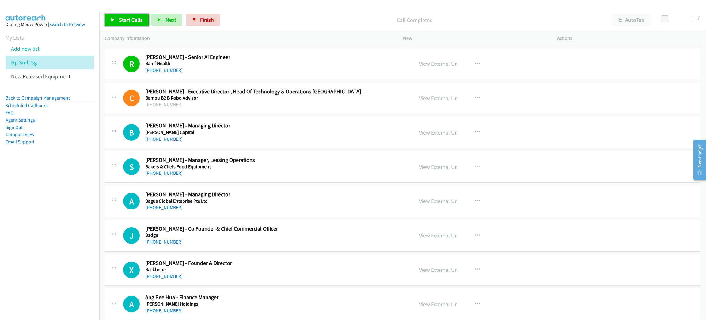
click at [126, 17] on span "Start Calls" at bounding box center [131, 19] width 24 height 7
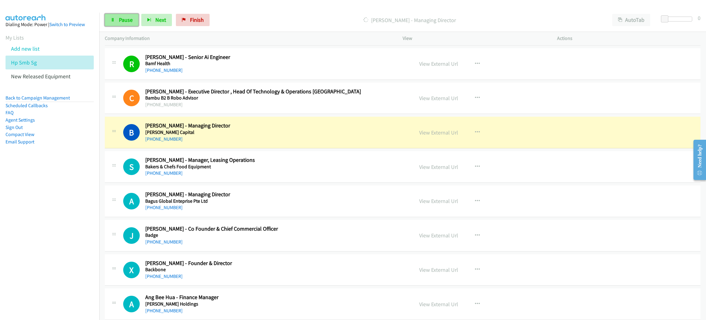
click at [128, 20] on span "Pause" at bounding box center [126, 19] width 14 height 7
drag, startPoint x: 443, startPoint y: 139, endPoint x: 447, endPoint y: 136, distance: 4.8
click at [443, 136] on link "View External Url" at bounding box center [438, 132] width 39 height 7
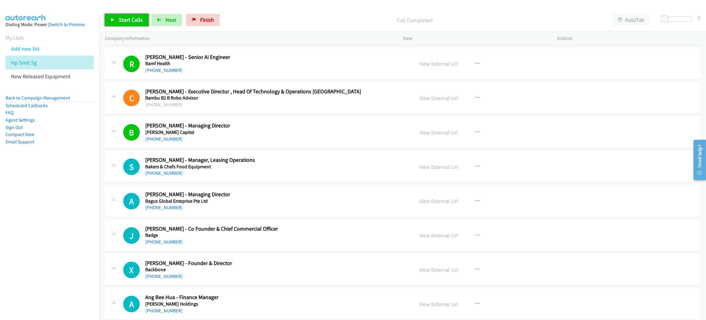
click at [139, 20] on span "Start Calls" at bounding box center [131, 19] width 24 height 7
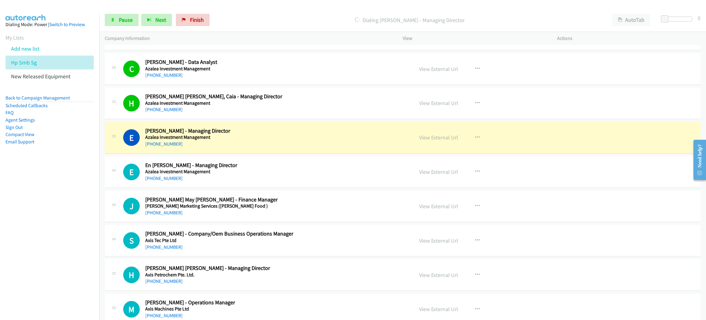
scroll to position [3173, 0]
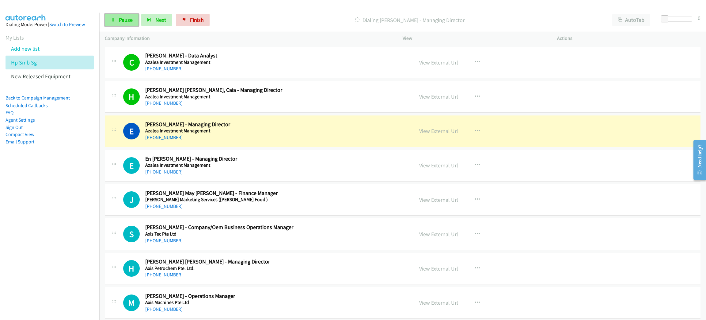
click at [129, 21] on span "Pause" at bounding box center [126, 19] width 14 height 7
click at [183, 141] on div "[PHONE_NUMBER]" at bounding box center [253, 137] width 217 height 7
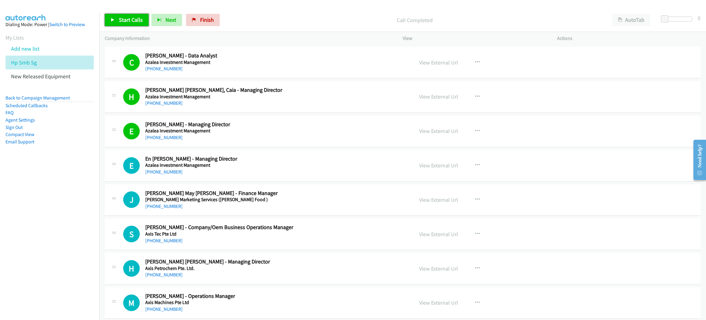
click at [129, 18] on span "Start Calls" at bounding box center [131, 19] width 24 height 7
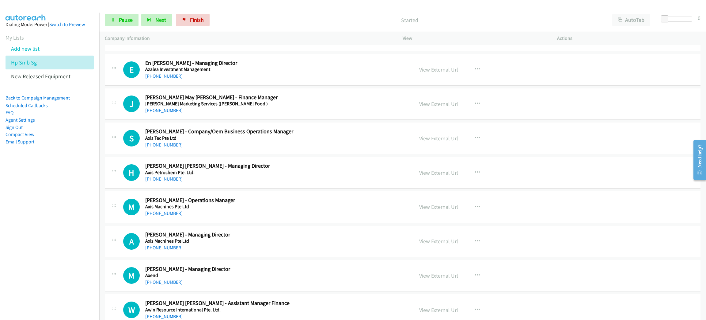
scroll to position [3265, 0]
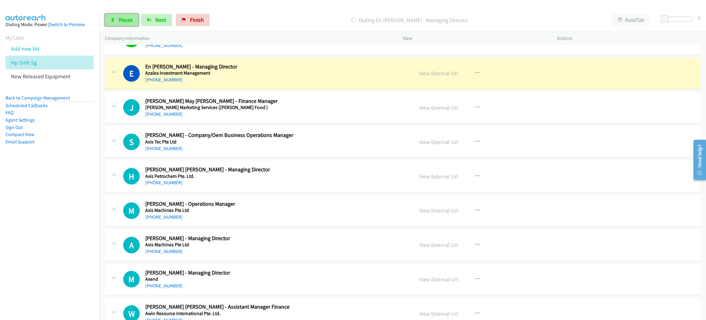
click at [132, 22] on span "Pause" at bounding box center [126, 19] width 14 height 7
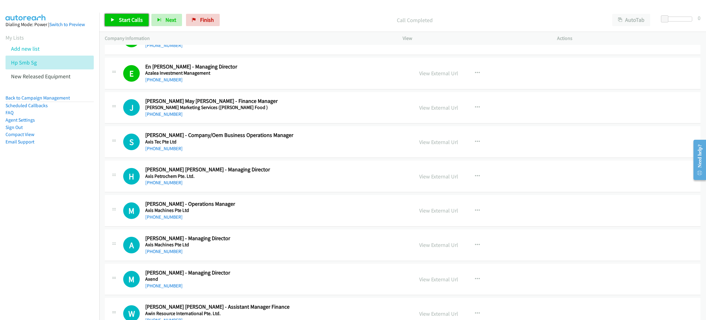
click at [126, 17] on span "Start Calls" at bounding box center [131, 19] width 24 height 7
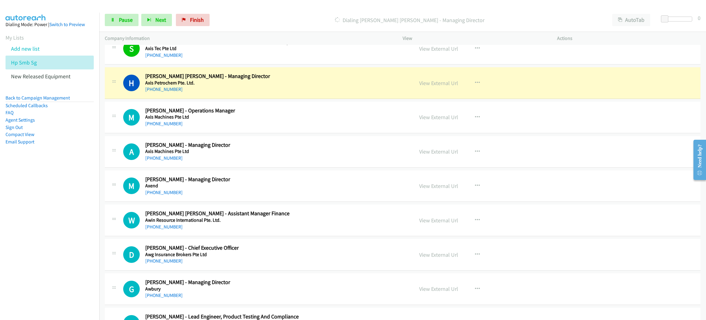
scroll to position [3357, 0]
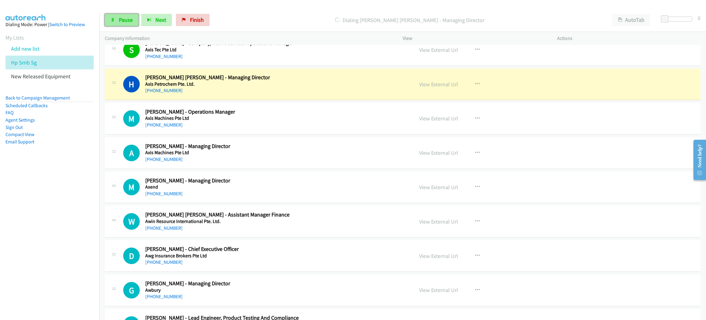
click at [117, 21] on link "Pause" at bounding box center [122, 20] width 34 height 12
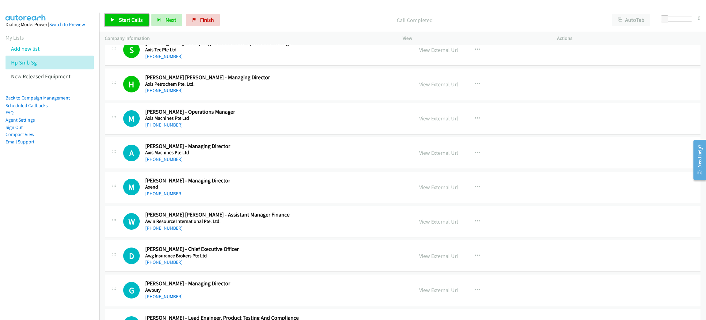
click at [125, 14] on link "Start Calls" at bounding box center [127, 20] width 44 height 12
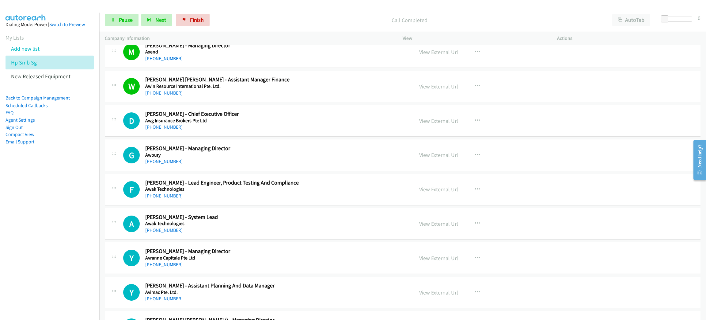
scroll to position [3495, 0]
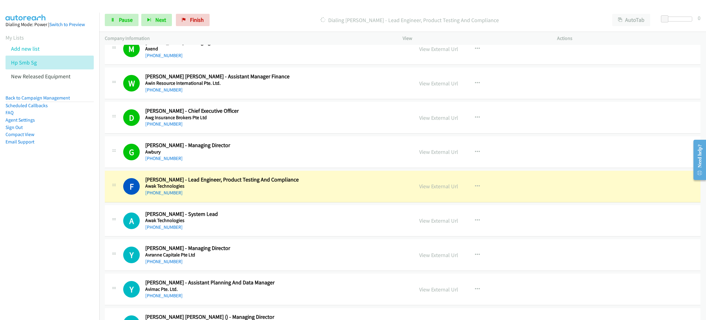
click at [227, 202] on div "F Callback Scheduled [PERSON_NAME] - Lead Engineer, Product Testing And Complia…" at bounding box center [403, 186] width 596 height 32
click at [198, 196] on div "[PHONE_NUMBER]" at bounding box center [253, 192] width 217 height 7
click at [431, 189] on link "View External Url" at bounding box center [438, 185] width 39 height 7
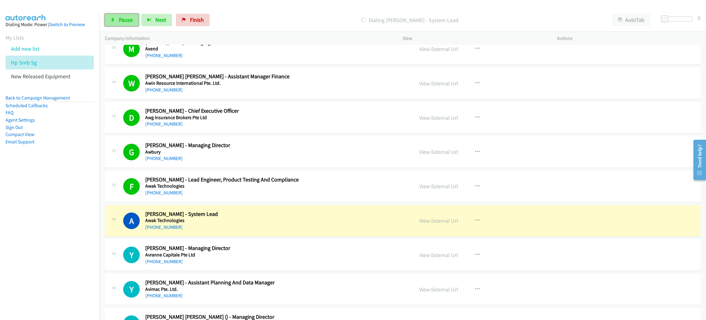
click at [124, 15] on link "Pause" at bounding box center [122, 20] width 34 height 12
click at [444, 224] on link "View External Url" at bounding box center [438, 220] width 39 height 7
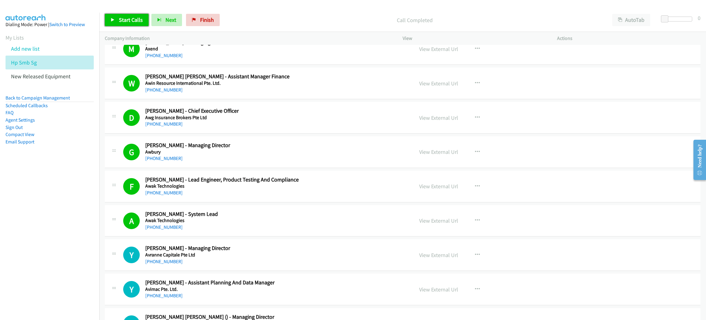
click at [123, 18] on span "Start Calls" at bounding box center [131, 19] width 24 height 7
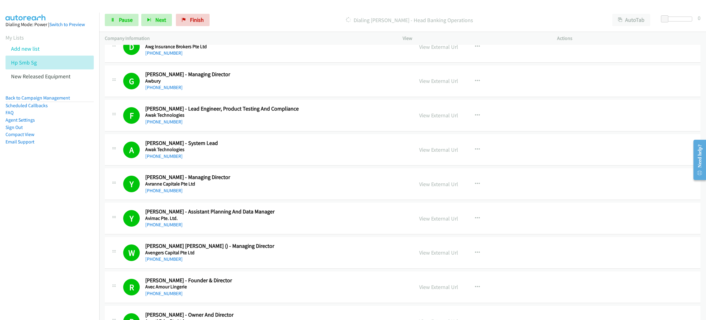
scroll to position [3725, 0]
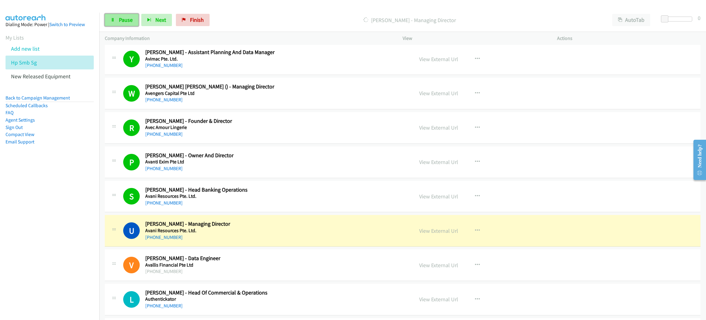
click at [113, 17] on link "Pause" at bounding box center [122, 20] width 34 height 12
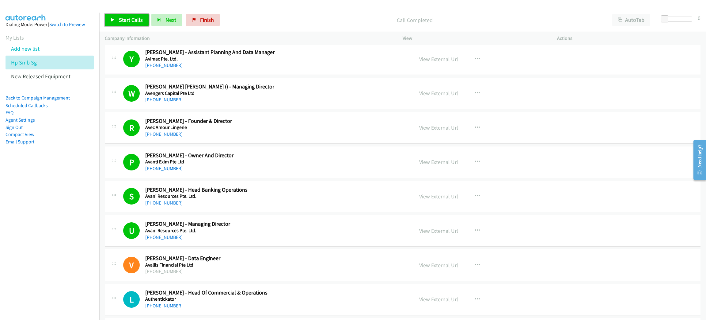
click at [113, 17] on link "Start Calls" at bounding box center [127, 20] width 44 height 12
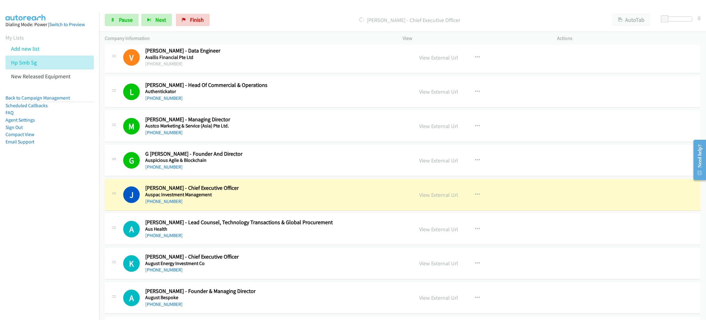
scroll to position [4047, 0]
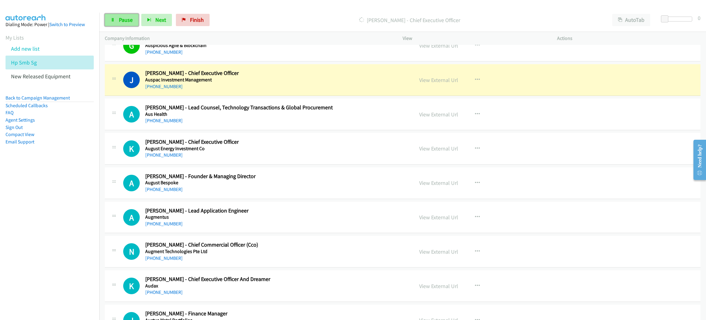
click at [119, 17] on span "Pause" at bounding box center [126, 19] width 14 height 7
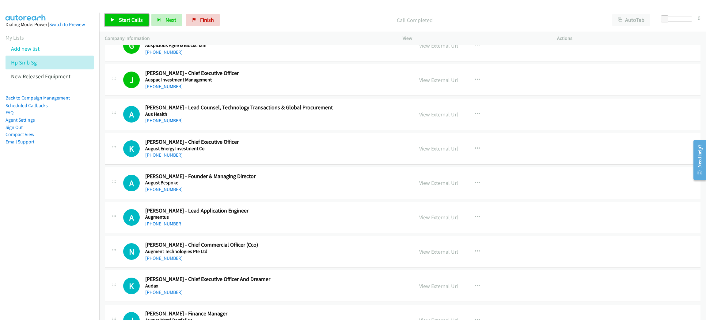
click at [131, 15] on link "Start Calls" at bounding box center [127, 20] width 44 height 12
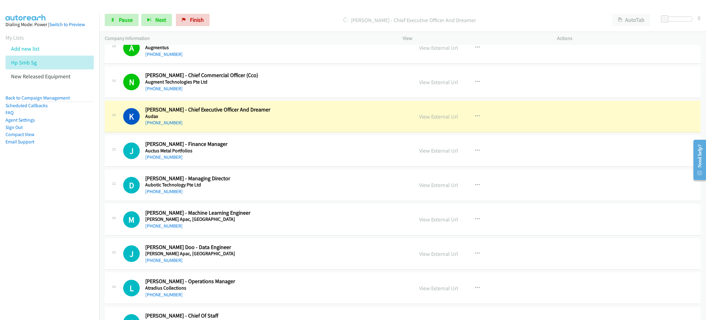
scroll to position [4231, 0]
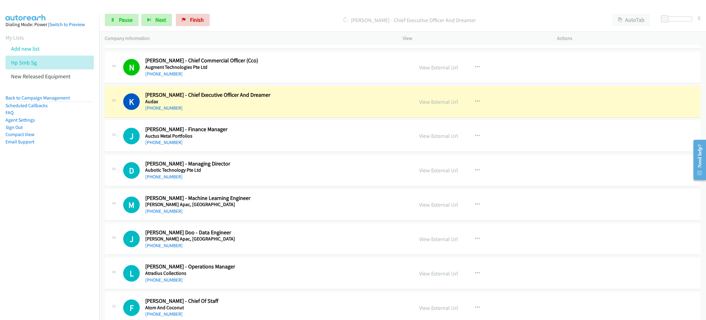
click at [191, 112] on div "[PHONE_NUMBER]" at bounding box center [253, 107] width 217 height 7
click at [442, 105] on link "View External Url" at bounding box center [438, 101] width 39 height 7
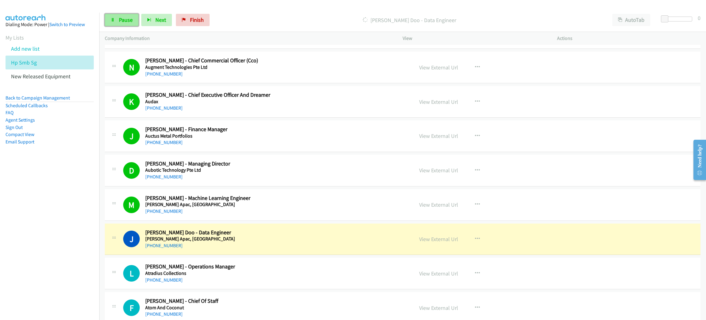
click at [131, 25] on link "Pause" at bounding box center [122, 20] width 34 height 12
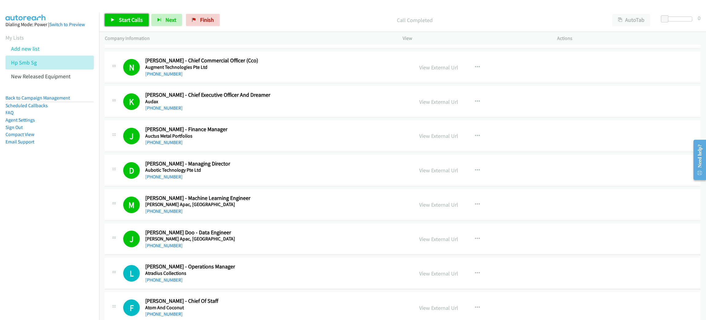
click at [130, 23] on span "Start Calls" at bounding box center [131, 19] width 24 height 7
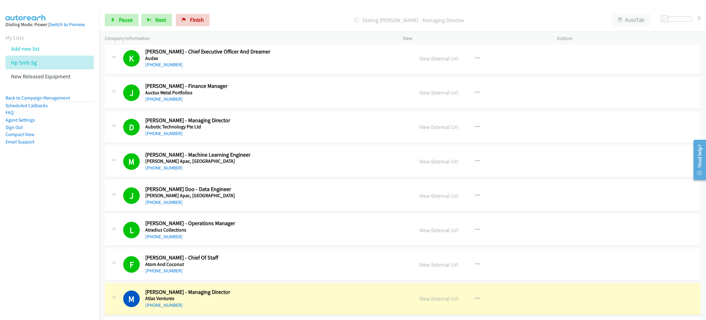
scroll to position [4507, 0]
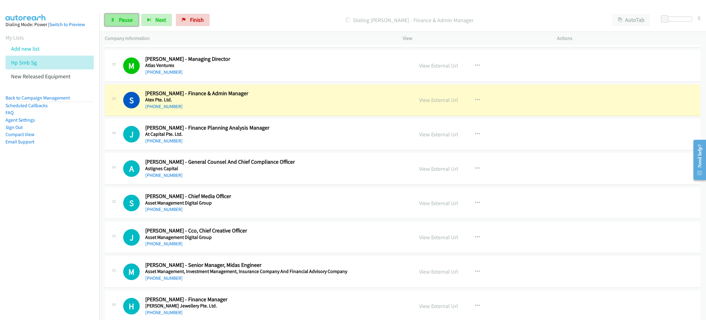
click at [117, 19] on link "Pause" at bounding box center [122, 20] width 34 height 12
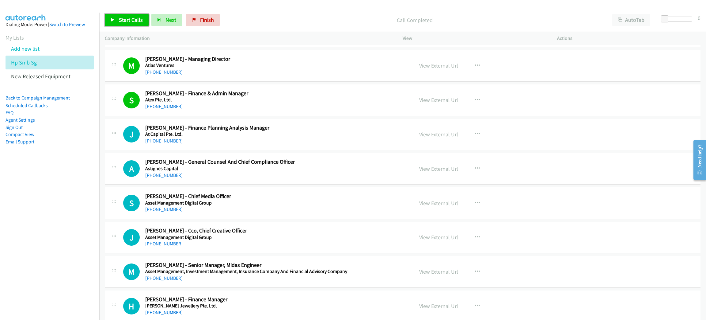
click at [133, 20] on span "Start Calls" at bounding box center [131, 19] width 24 height 7
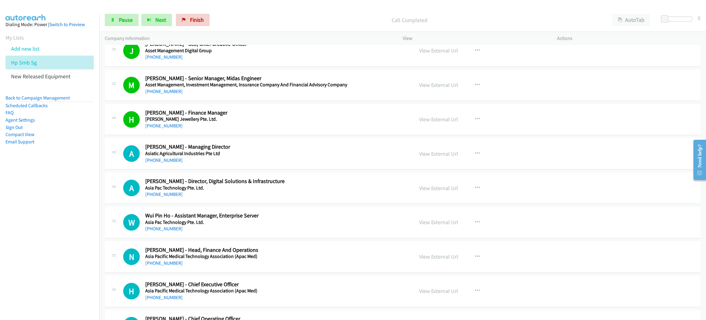
scroll to position [4691, 0]
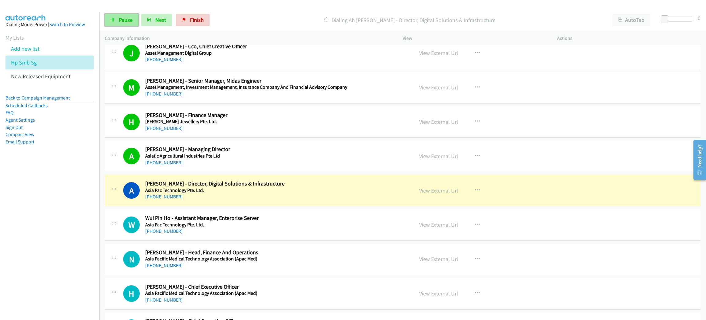
click at [127, 18] on span "Pause" at bounding box center [126, 19] width 14 height 7
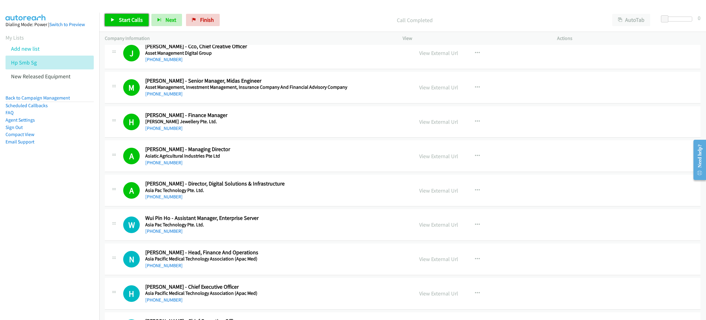
click at [133, 17] on span "Start Calls" at bounding box center [131, 19] width 24 height 7
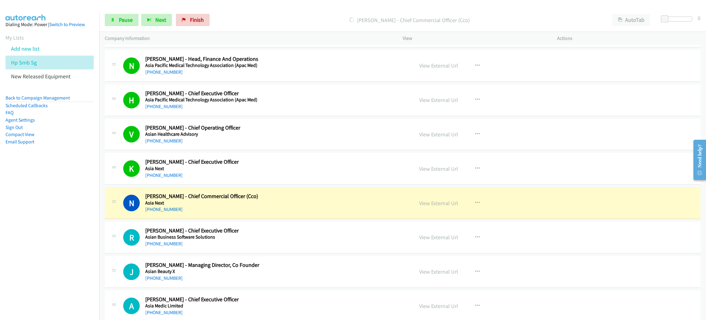
scroll to position [4921, 0]
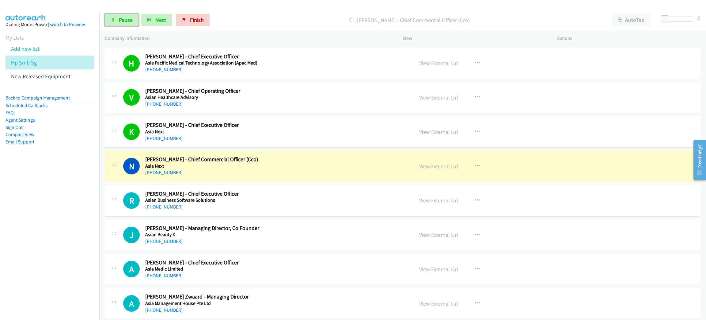
drag, startPoint x: 119, startPoint y: 20, endPoint x: 128, endPoint y: 36, distance: 18.7
click at [119, 20] on span "Pause" at bounding box center [126, 19] width 14 height 7
